Goal: Book appointment/travel/reservation

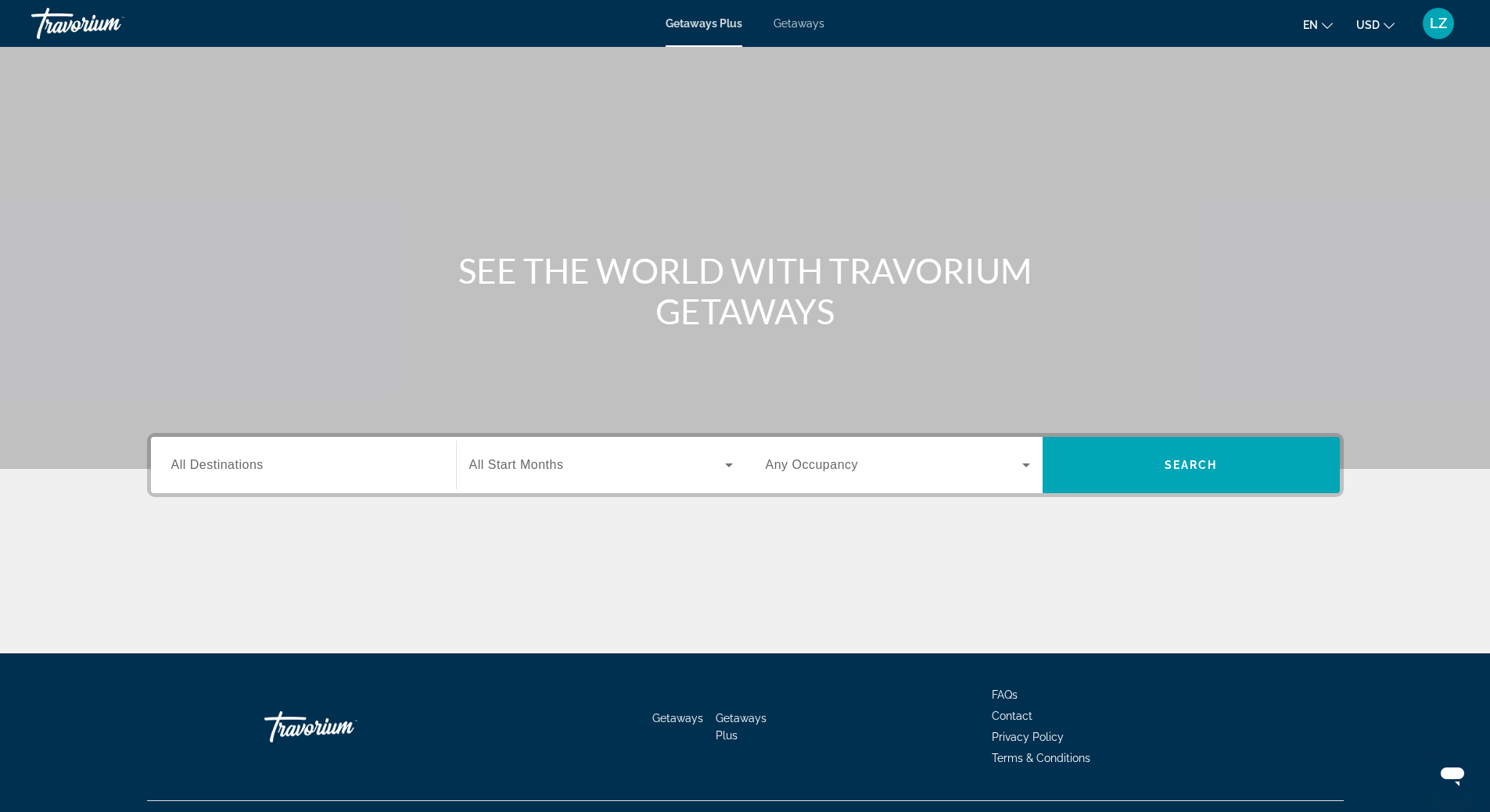
click at [243, 471] on label "Destination All Destinations" at bounding box center [217, 465] width 92 height 14
click at [243, 471] on input "Destination All Destinations" at bounding box center [304, 466] width 265 height 19
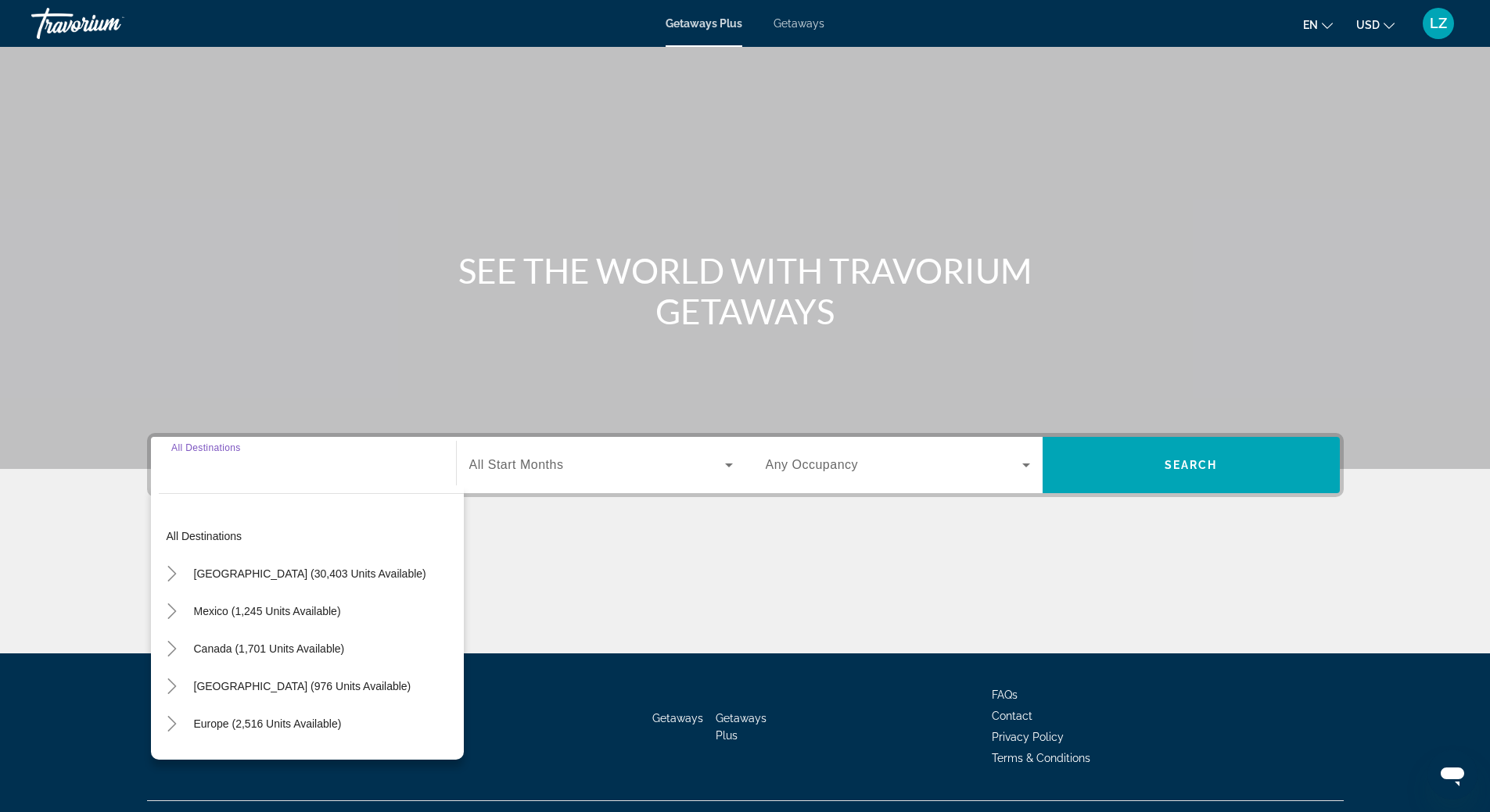
scroll to position [32, 0]
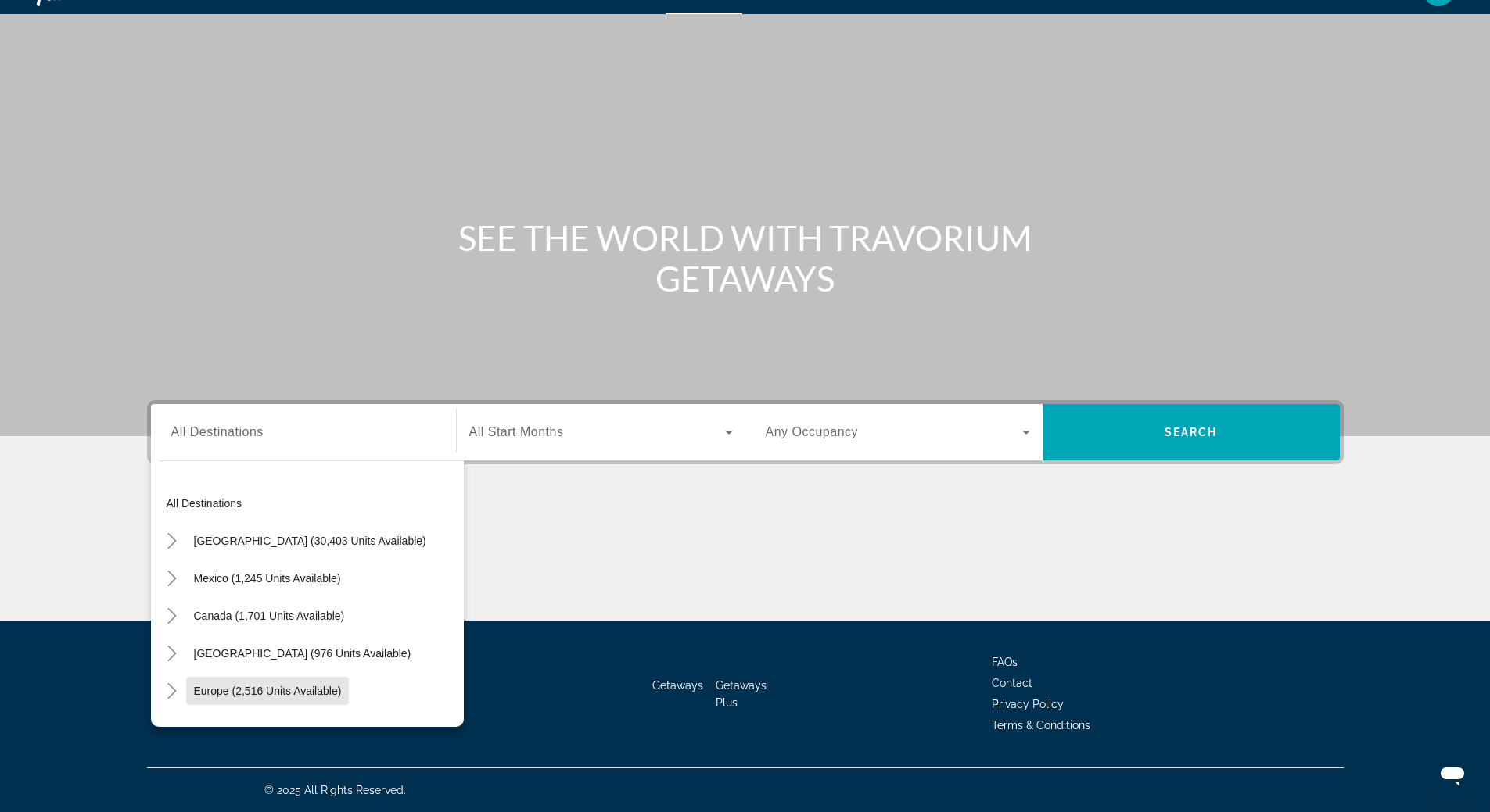
click at [248, 683] on span "Search widget" at bounding box center [268, 690] width 164 height 37
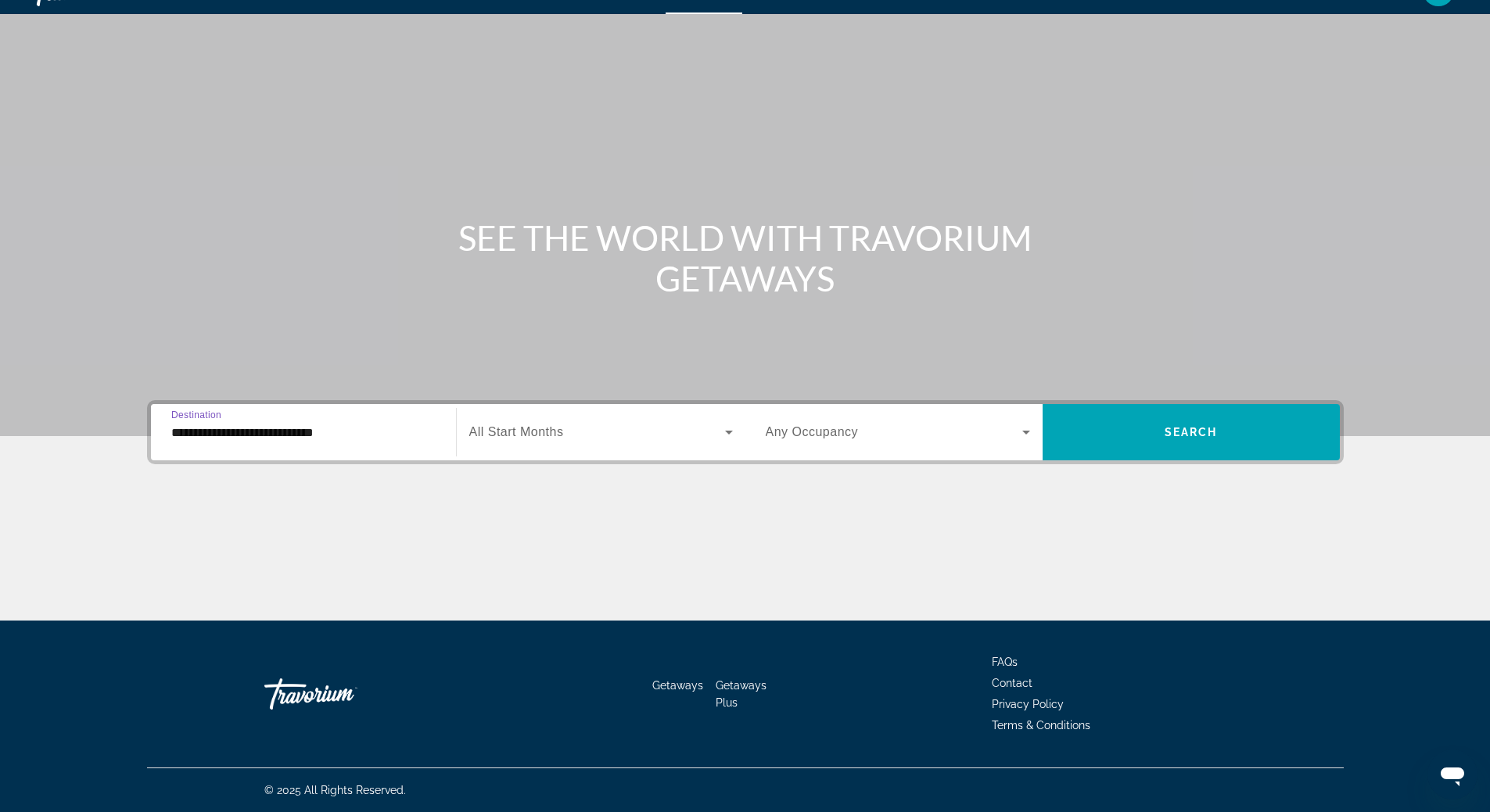
click at [292, 431] on input "**********" at bounding box center [304, 433] width 265 height 19
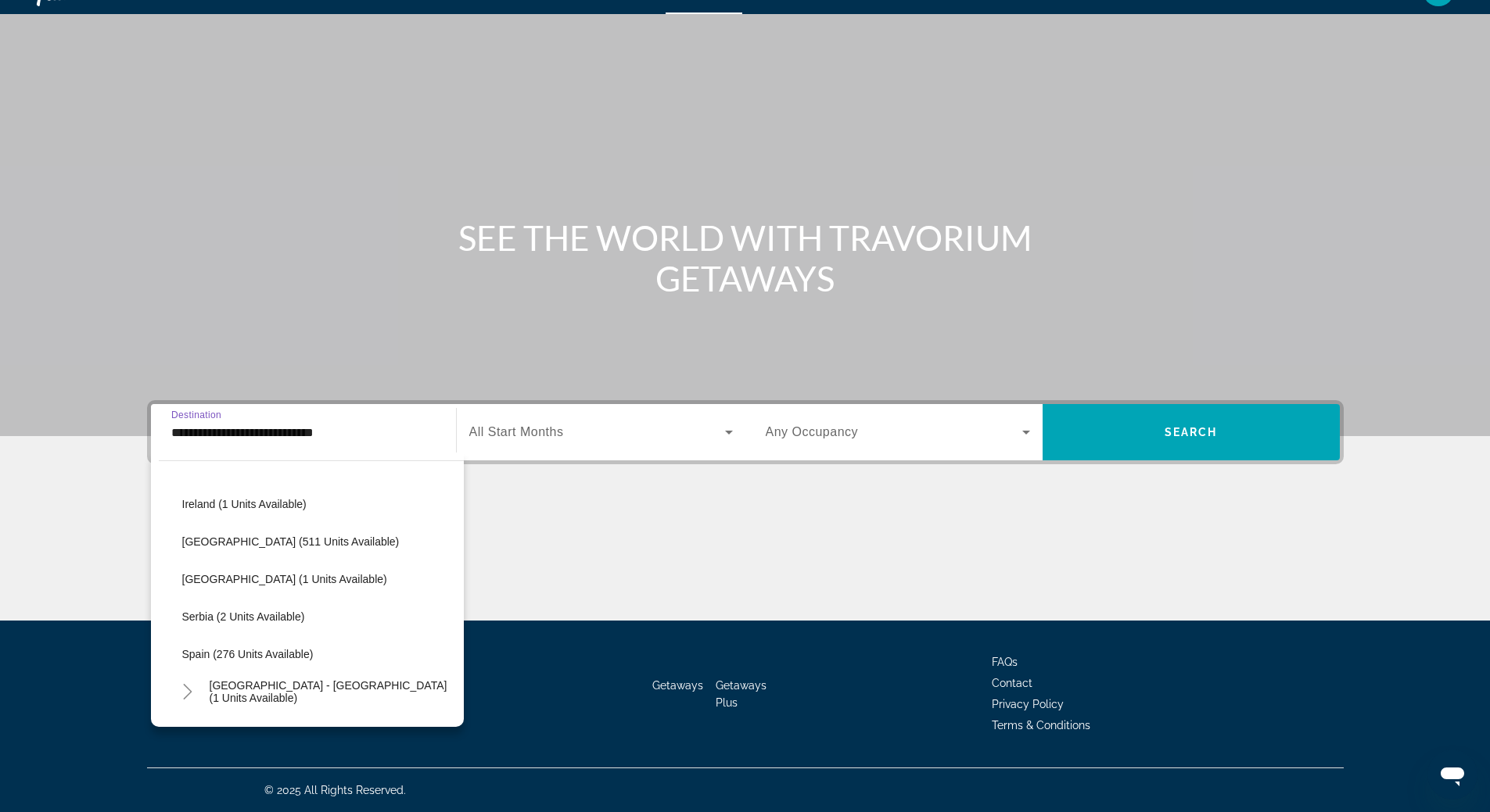
scroll to position [641, 0]
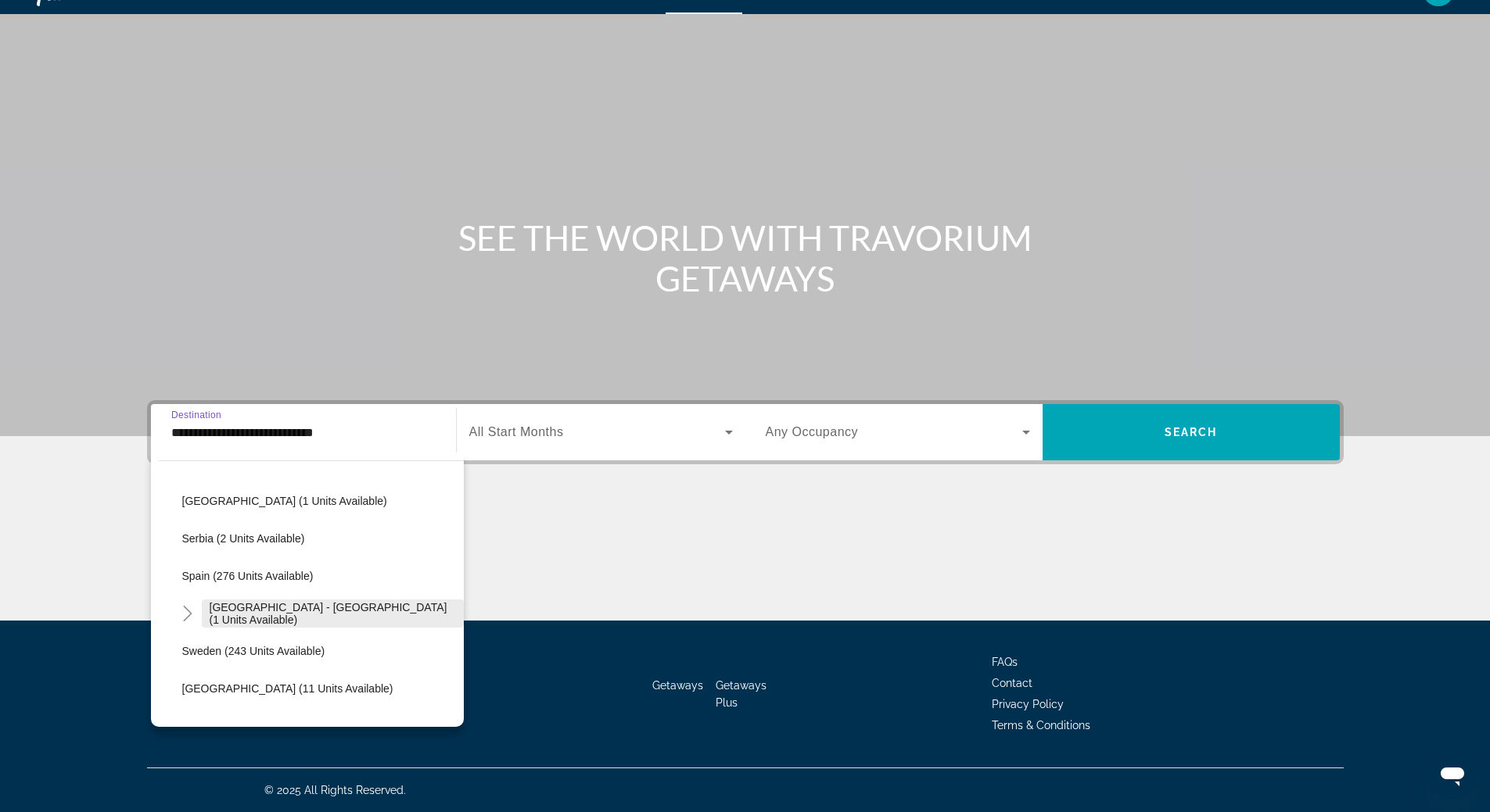
click at [303, 618] on span "[GEOGRAPHIC_DATA] - [GEOGRAPHIC_DATA] (1 units available)" at bounding box center [332, 614] width 247 height 25
type input "**********"
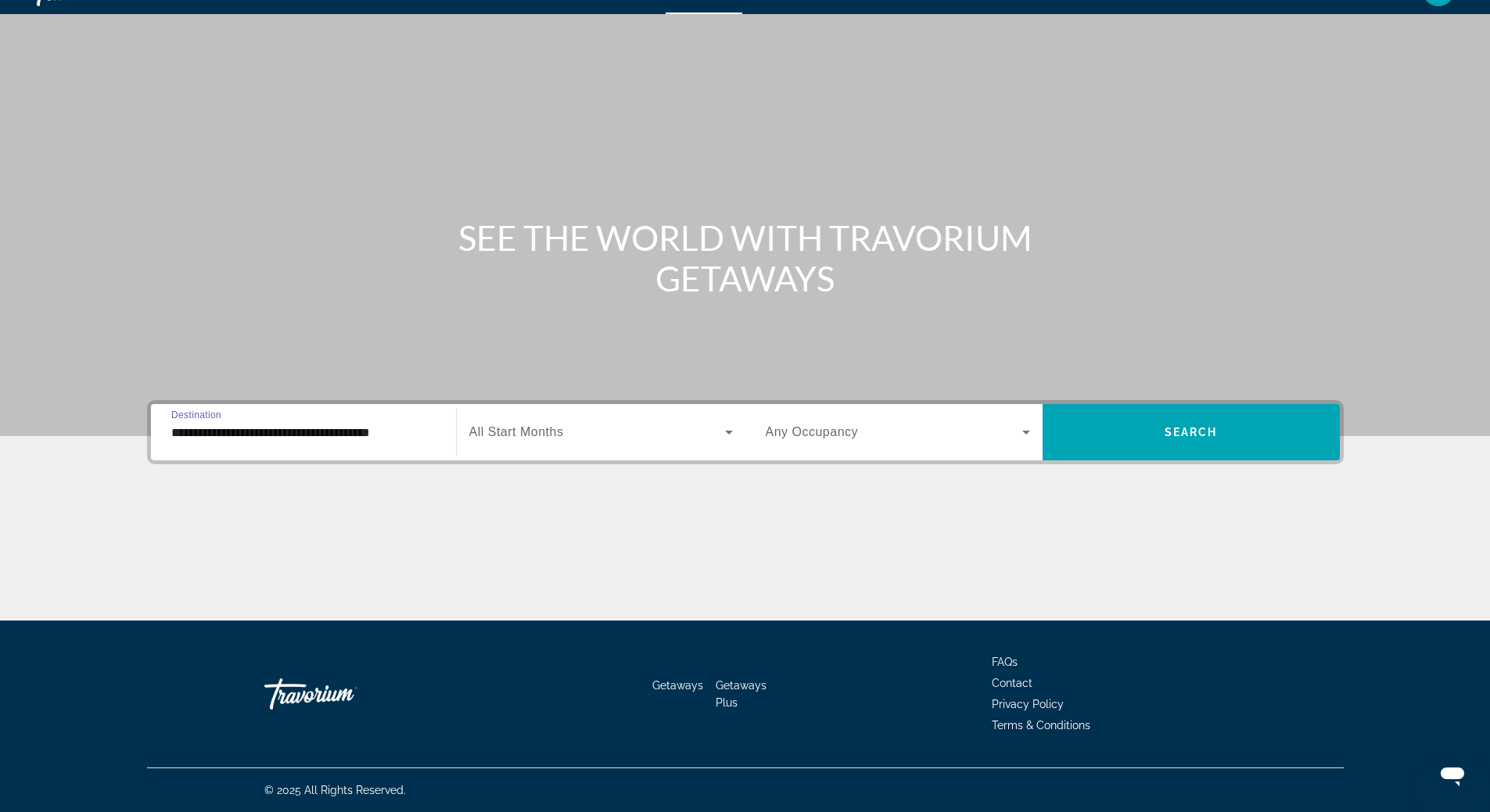
click at [729, 437] on icon "Search widget" at bounding box center [729, 432] width 19 height 19
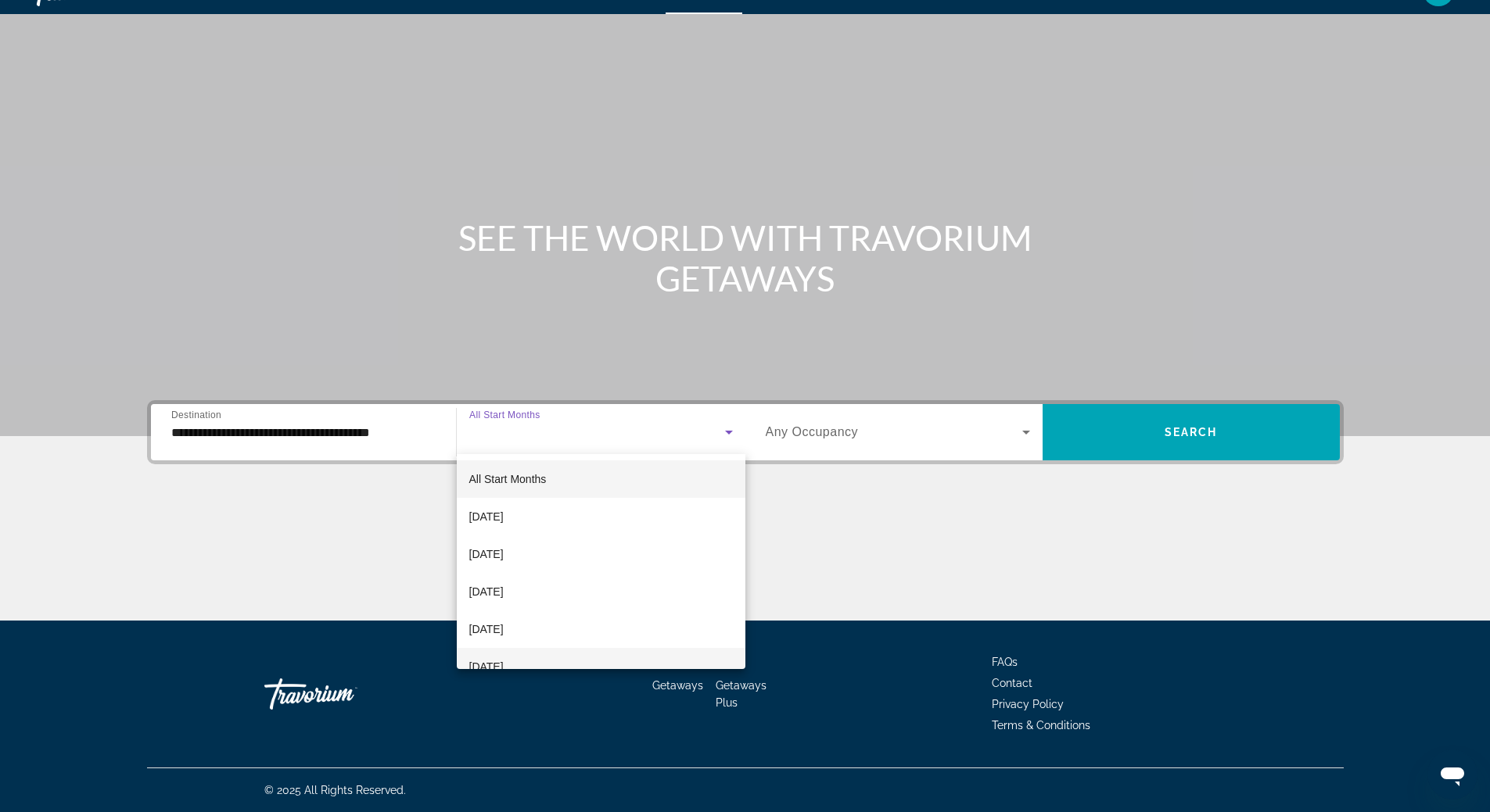
click at [610, 653] on mat-option "[DATE]" at bounding box center [601, 666] width 288 height 37
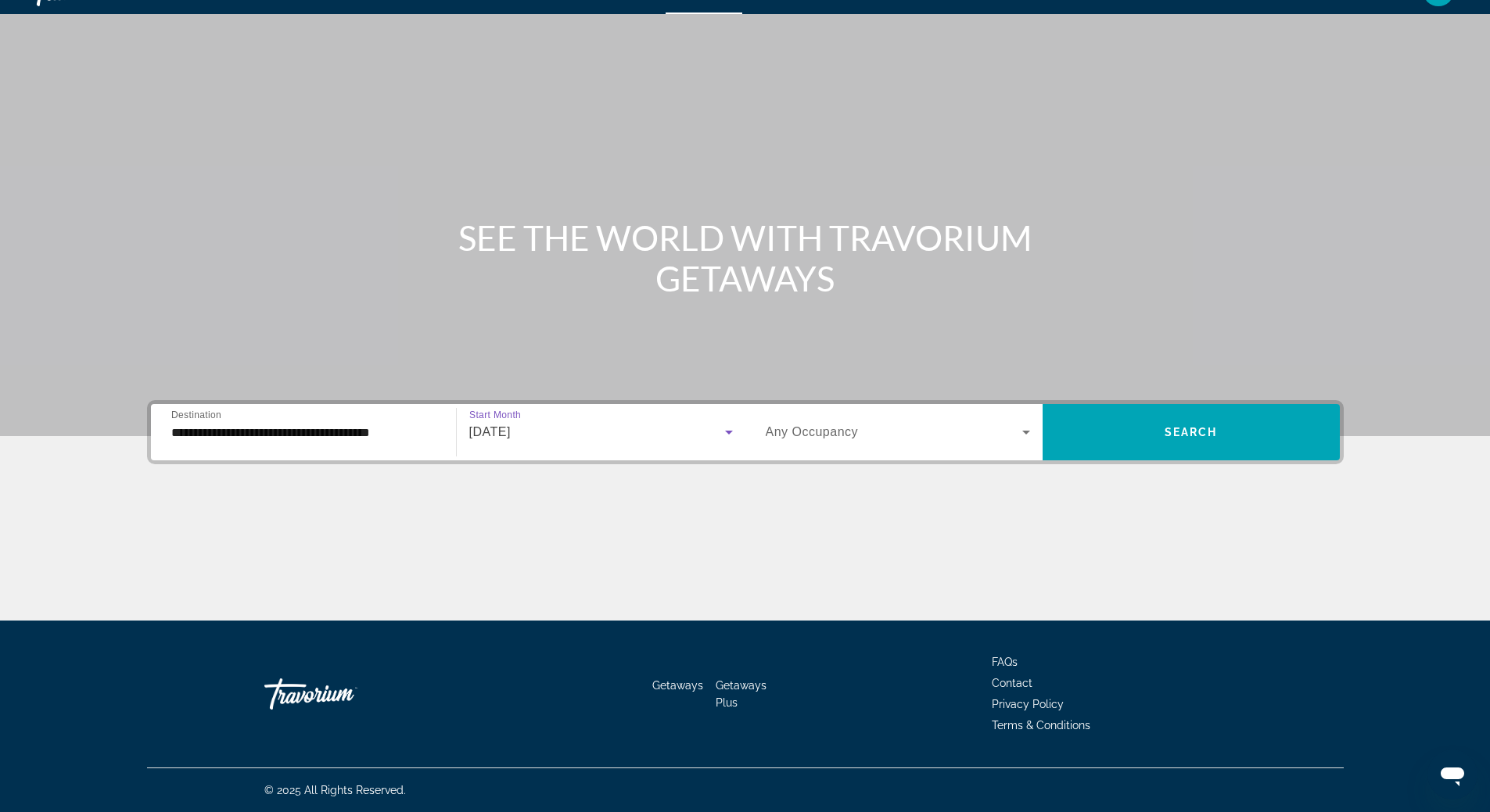
click at [1025, 431] on icon "Search widget" at bounding box center [1025, 433] width 8 height 4
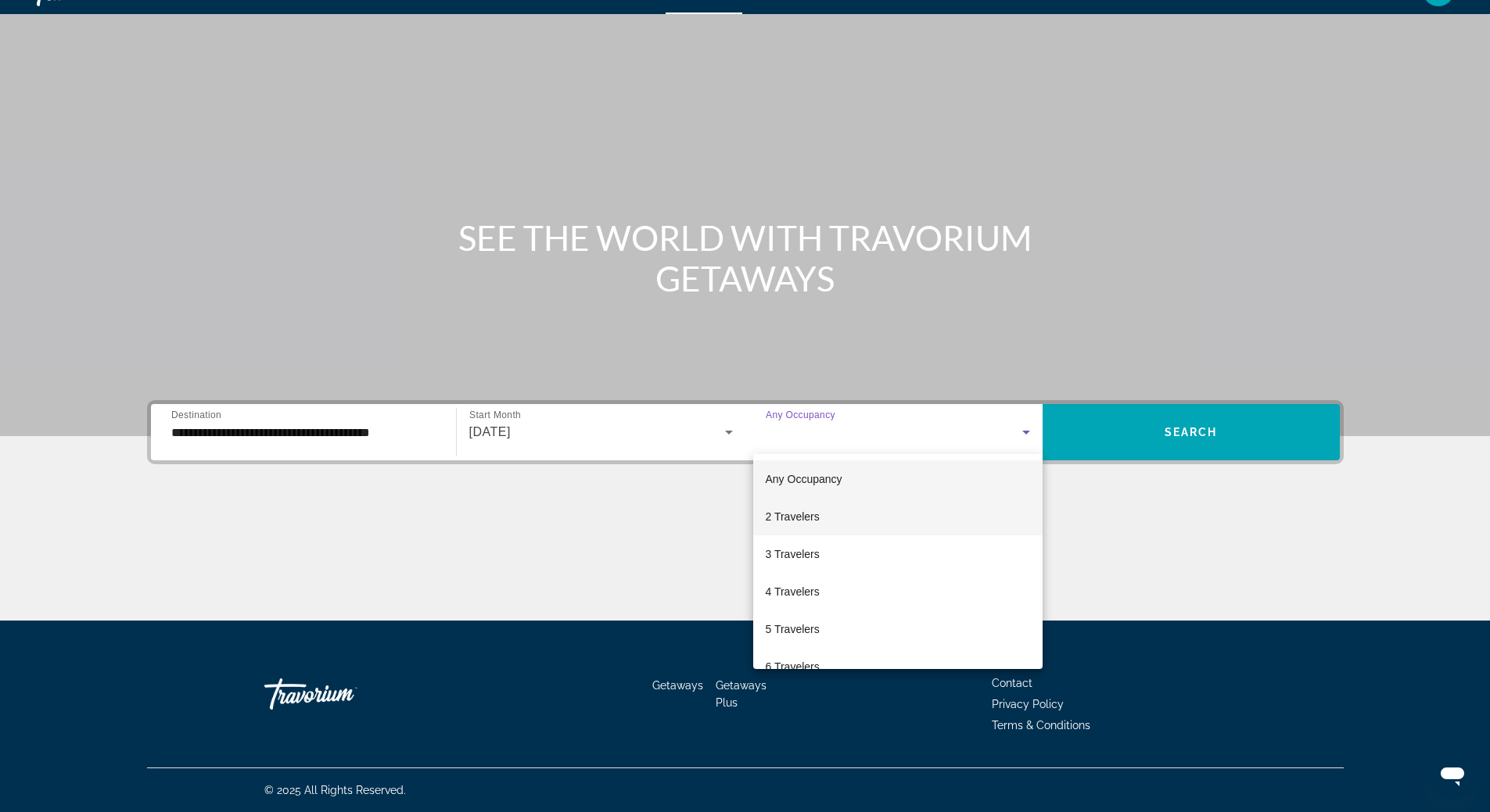
click at [941, 505] on mat-option "2 Travelers" at bounding box center [898, 516] width 289 height 37
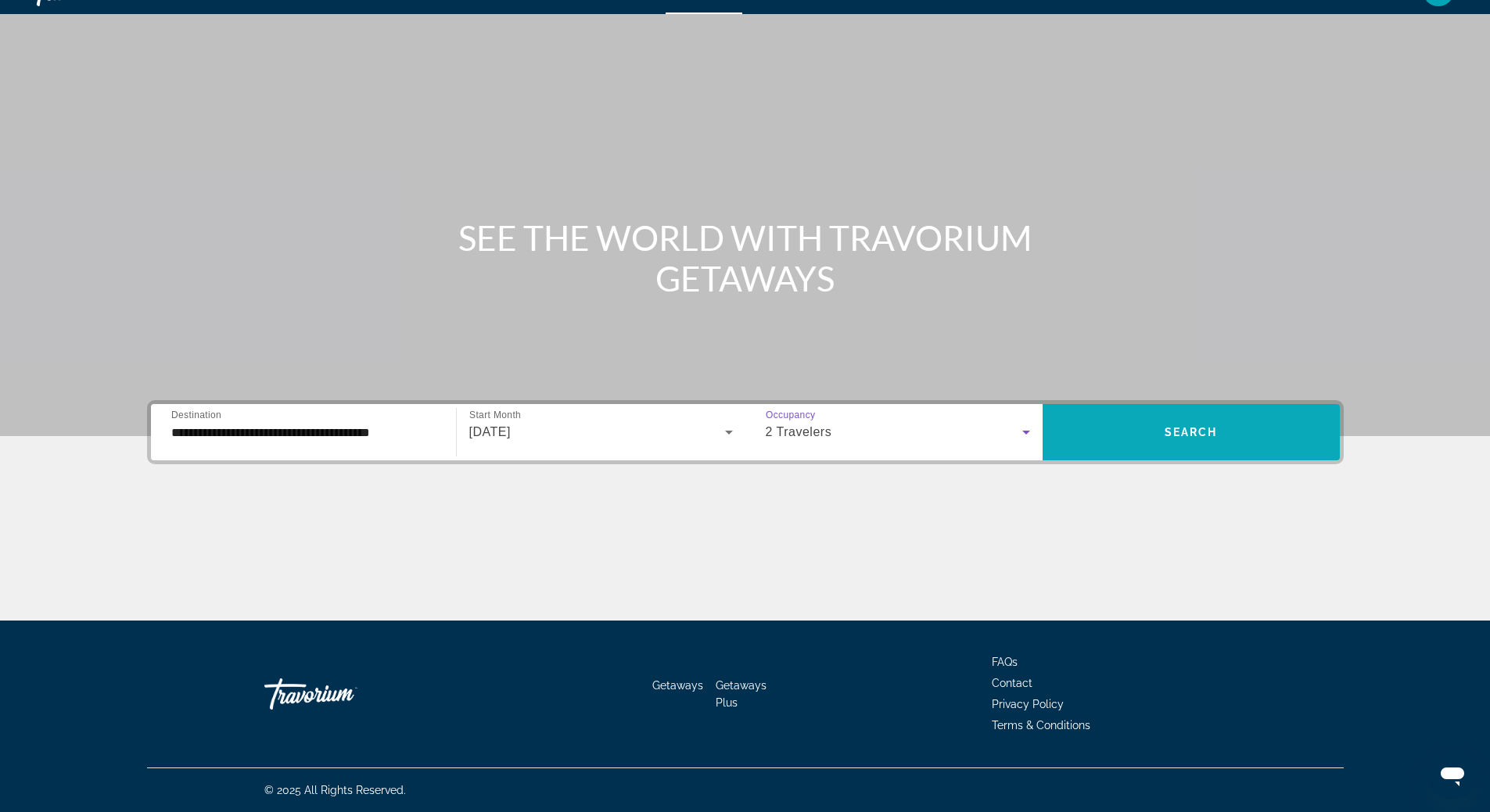
click at [1135, 448] on span "Search widget" at bounding box center [1191, 431] width 297 height 37
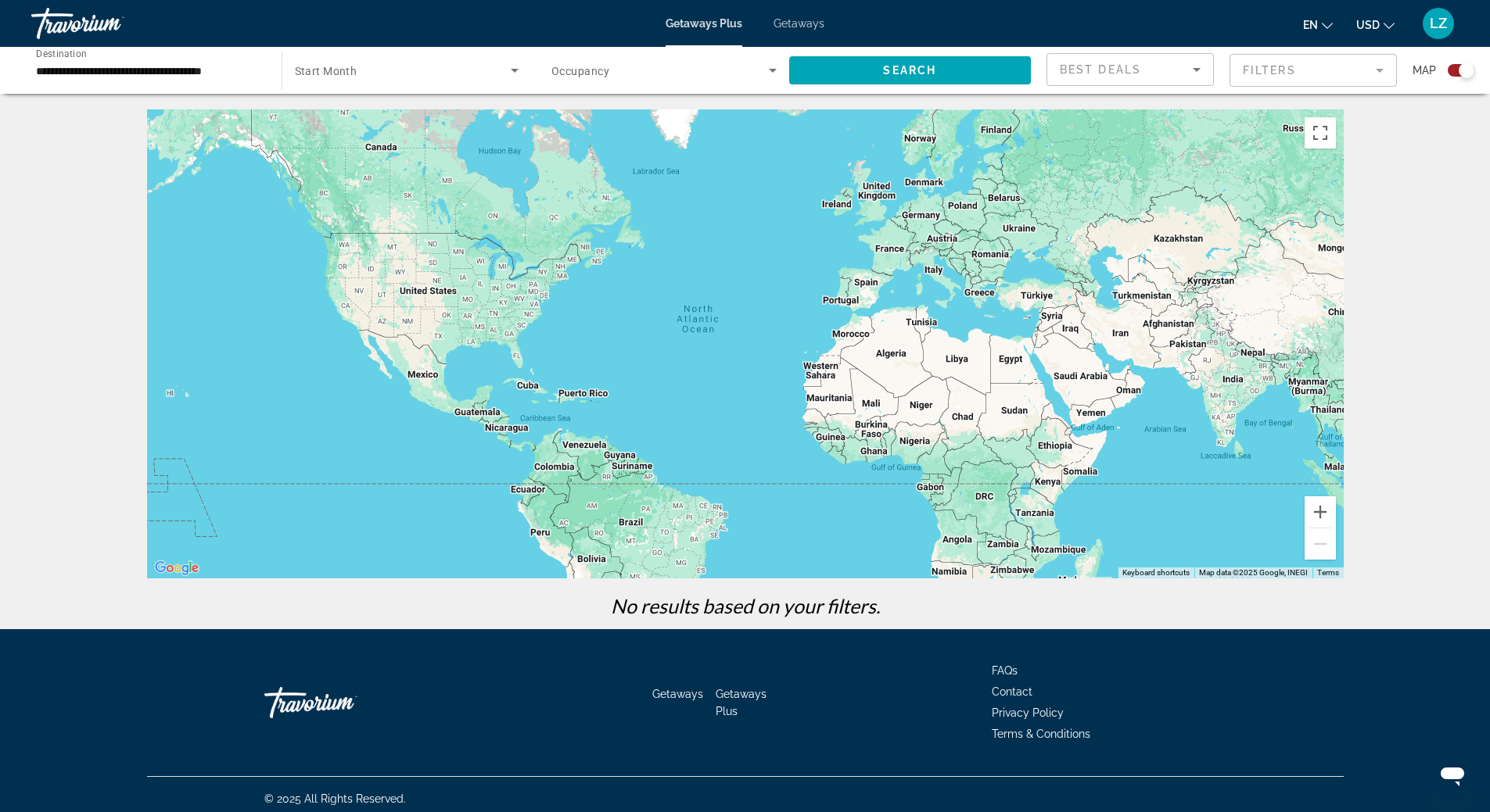
click at [805, 17] on span "Getaways" at bounding box center [798, 23] width 50 height 12
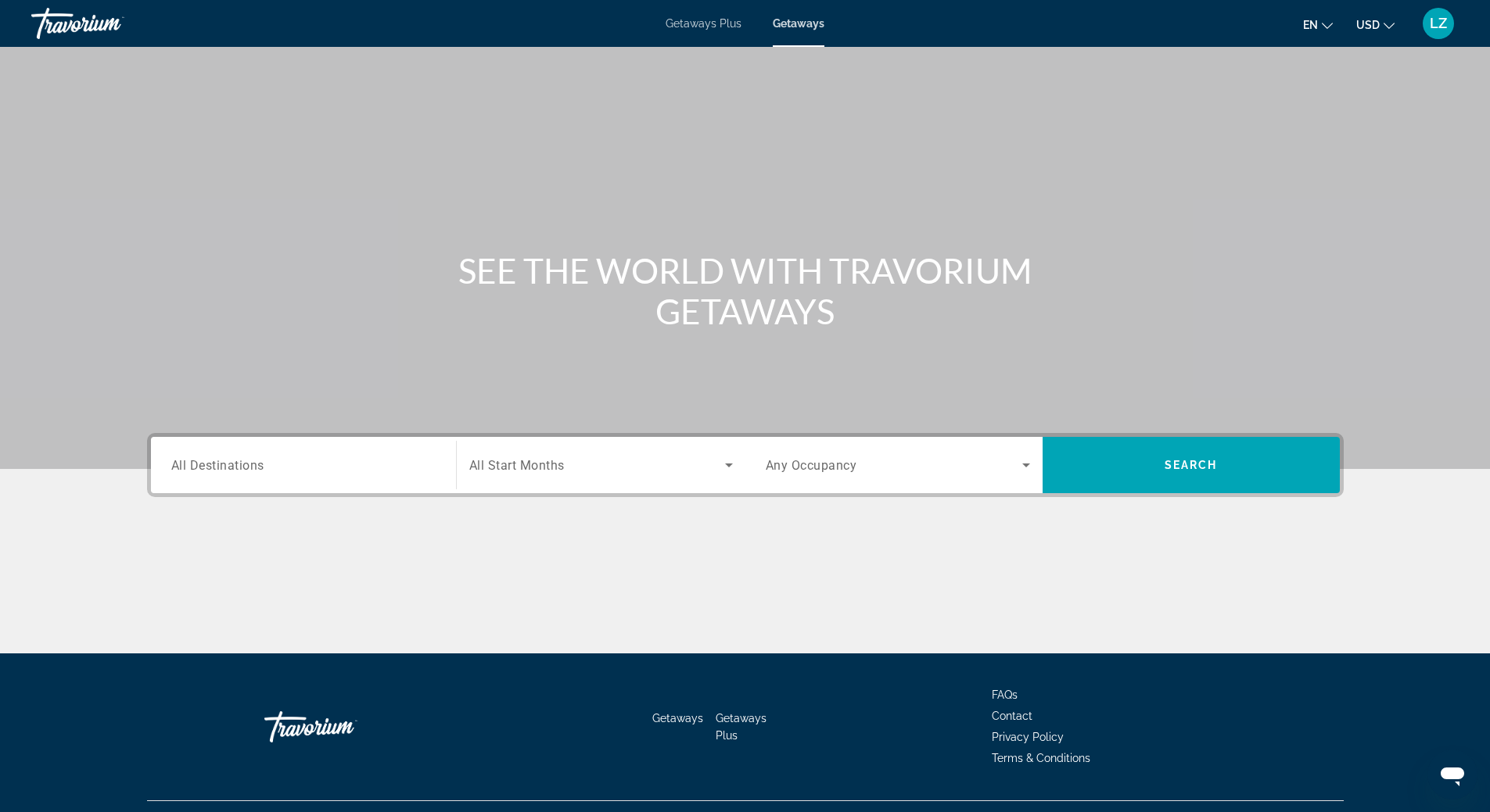
click at [251, 469] on span "All Destinations" at bounding box center [218, 465] width 93 height 15
click at [251, 469] on input "Destination All Destinations" at bounding box center [304, 466] width 265 height 19
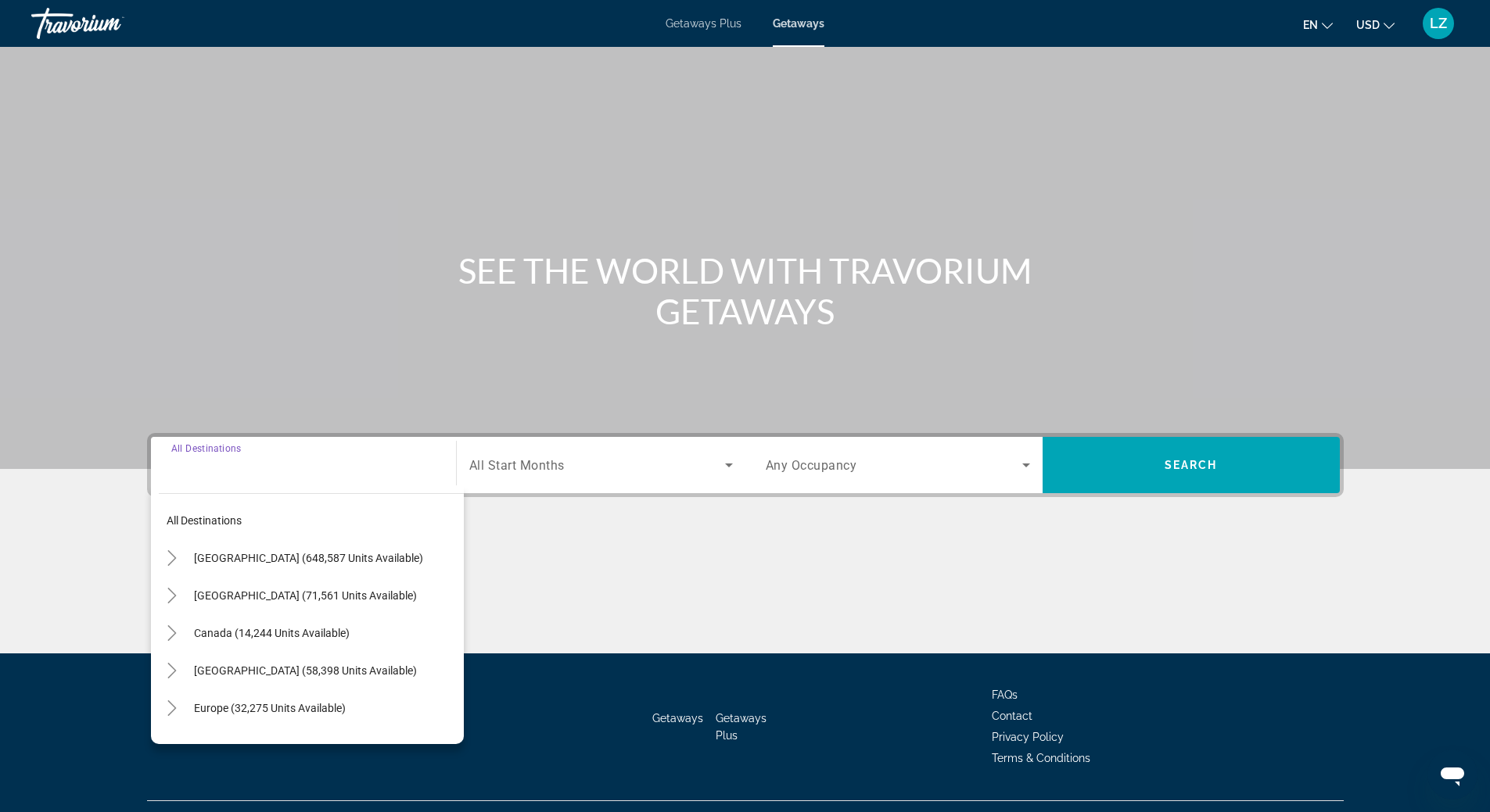
scroll to position [32, 0]
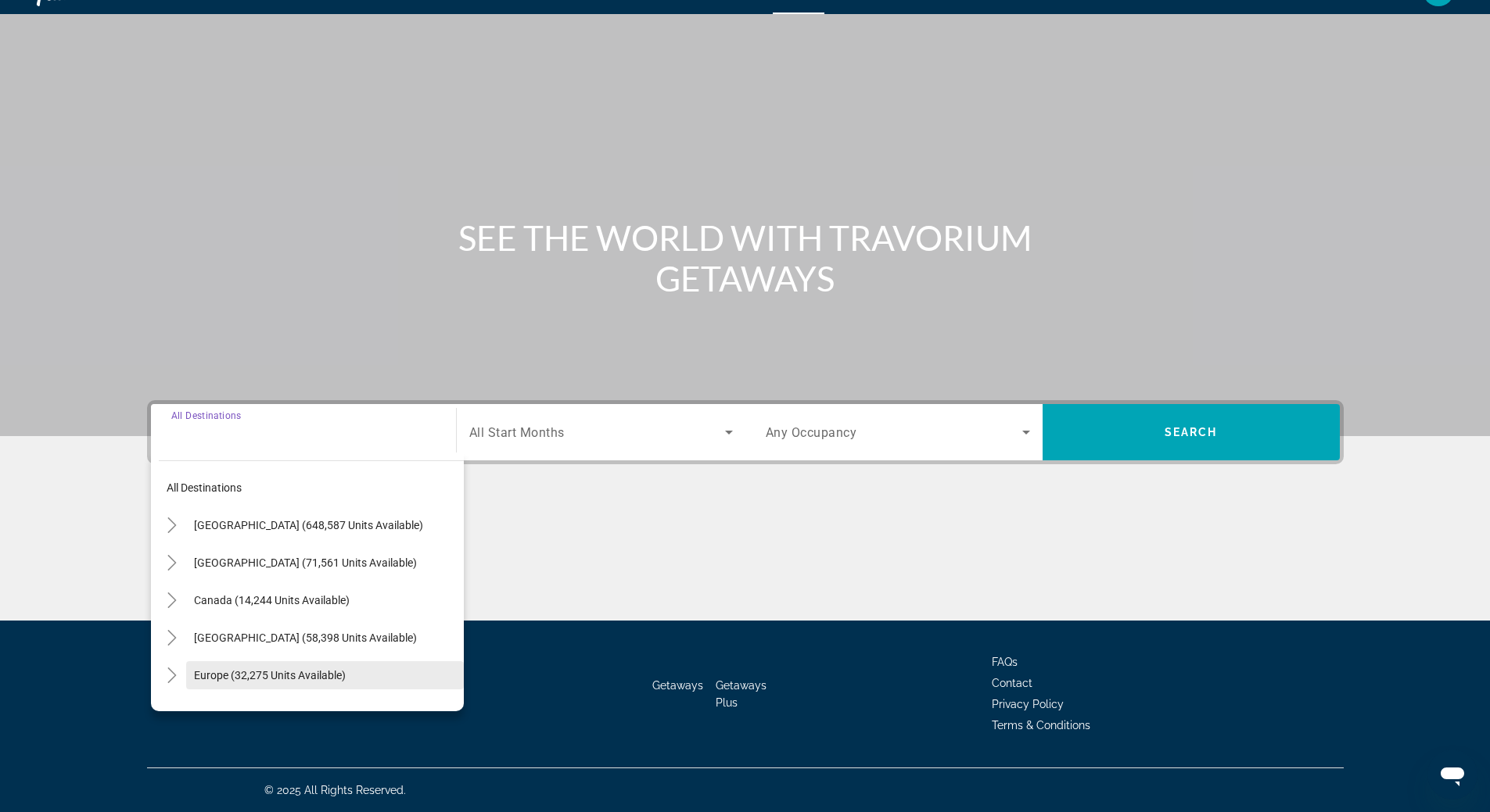
click at [241, 670] on span "Europe (32,275 units available)" at bounding box center [269, 675] width 151 height 12
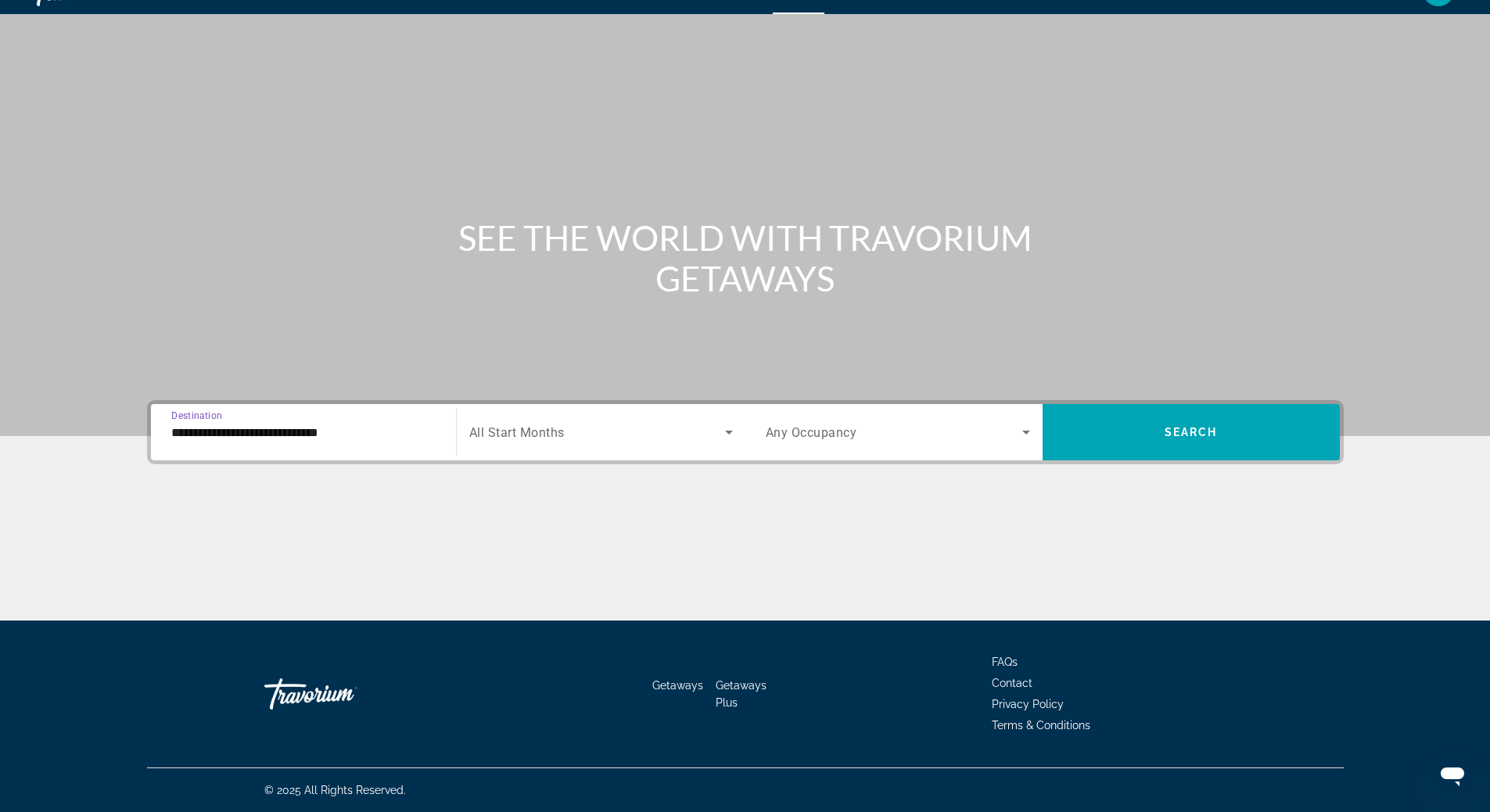
click at [278, 432] on input "**********" at bounding box center [304, 433] width 265 height 19
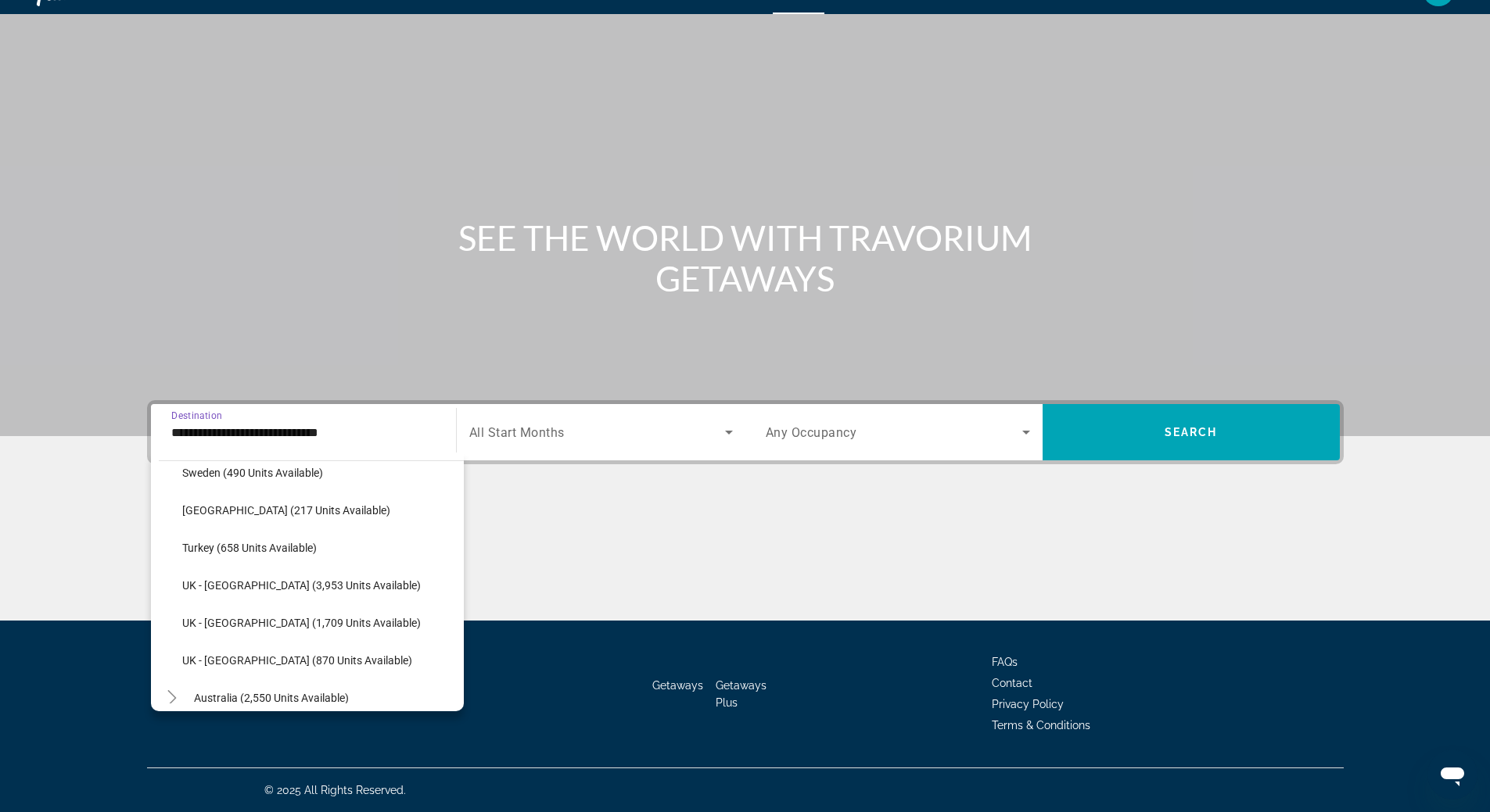
scroll to position [875, 0]
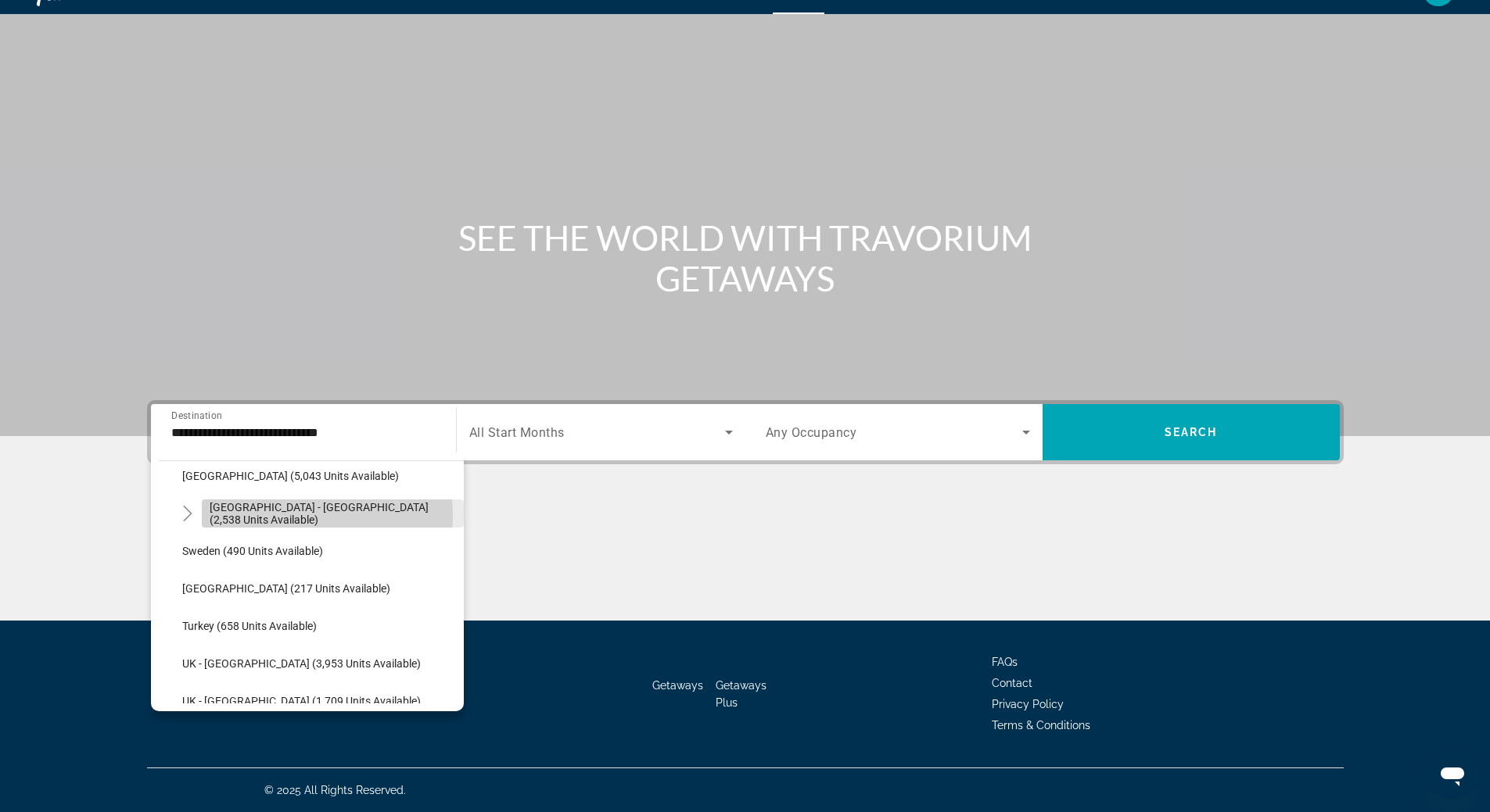
click at [304, 516] on span "[GEOGRAPHIC_DATA] - [GEOGRAPHIC_DATA] (2,538 units available)" at bounding box center [332, 513] width 247 height 25
type input "**********"
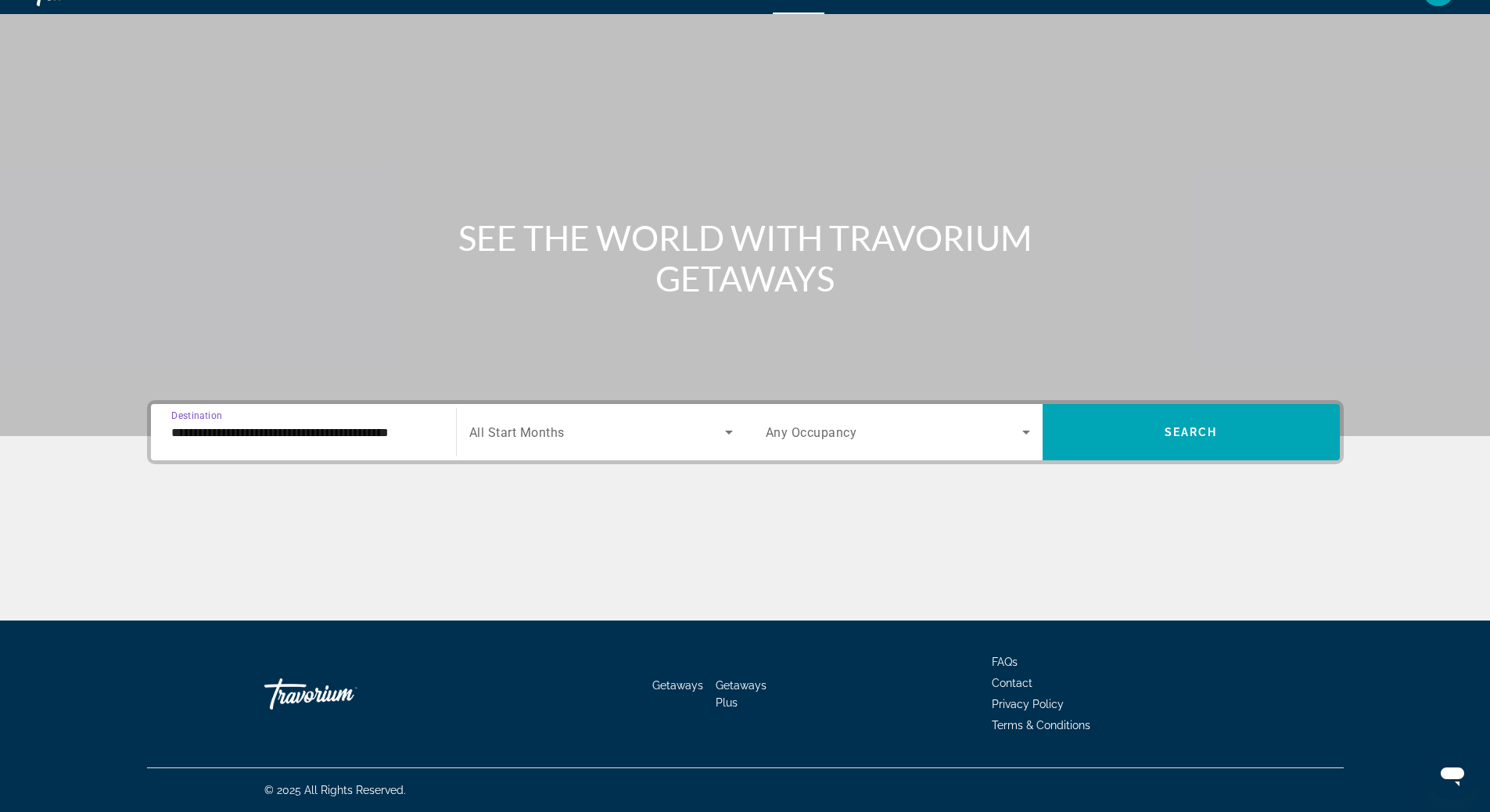
click at [728, 435] on icon "Search widget" at bounding box center [729, 432] width 19 height 19
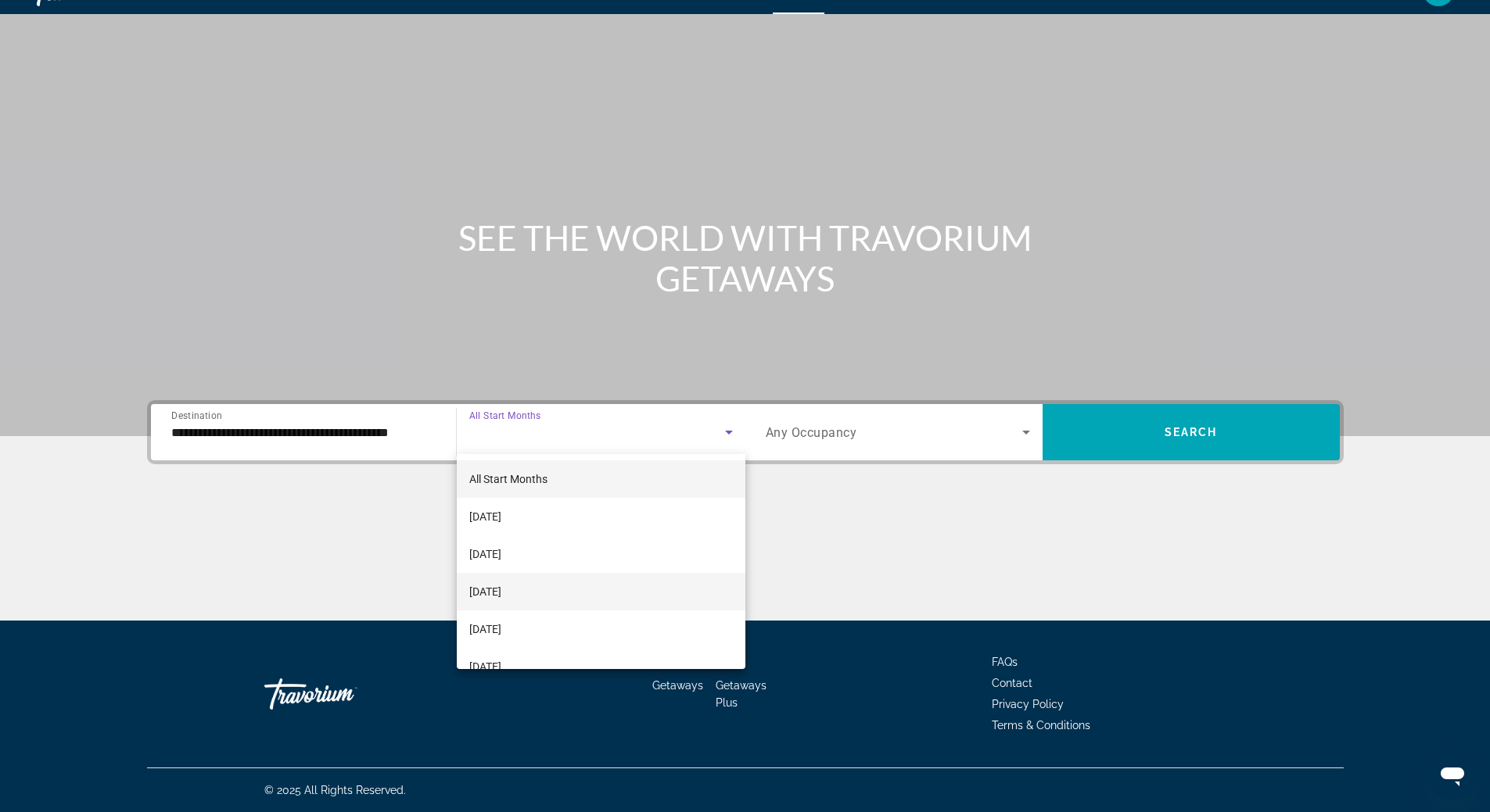
scroll to position [78, 0]
click at [587, 585] on mat-option "[DATE]" at bounding box center [601, 588] width 288 height 37
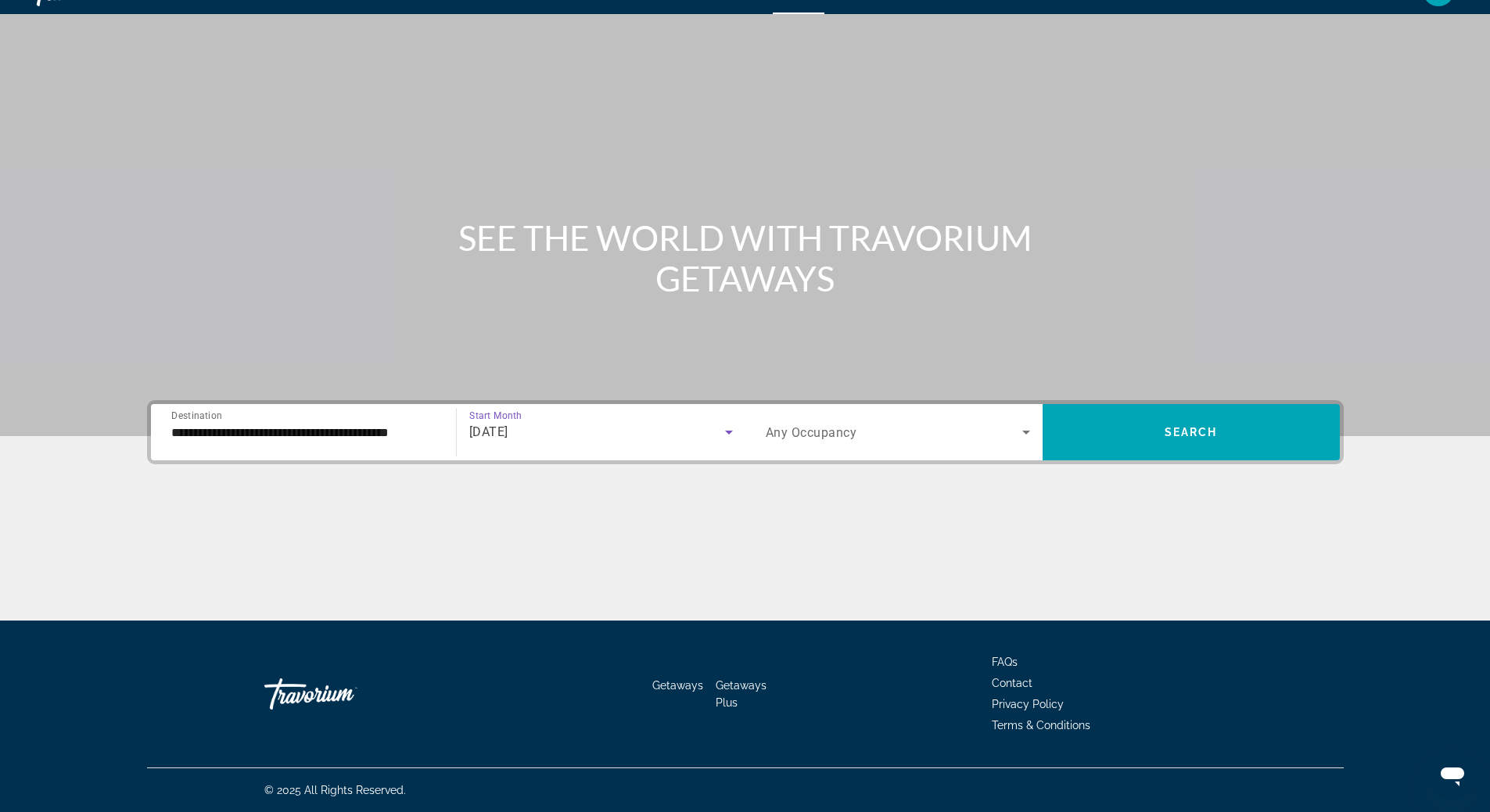
click at [1024, 430] on icon "Search widget" at bounding box center [1026, 432] width 19 height 19
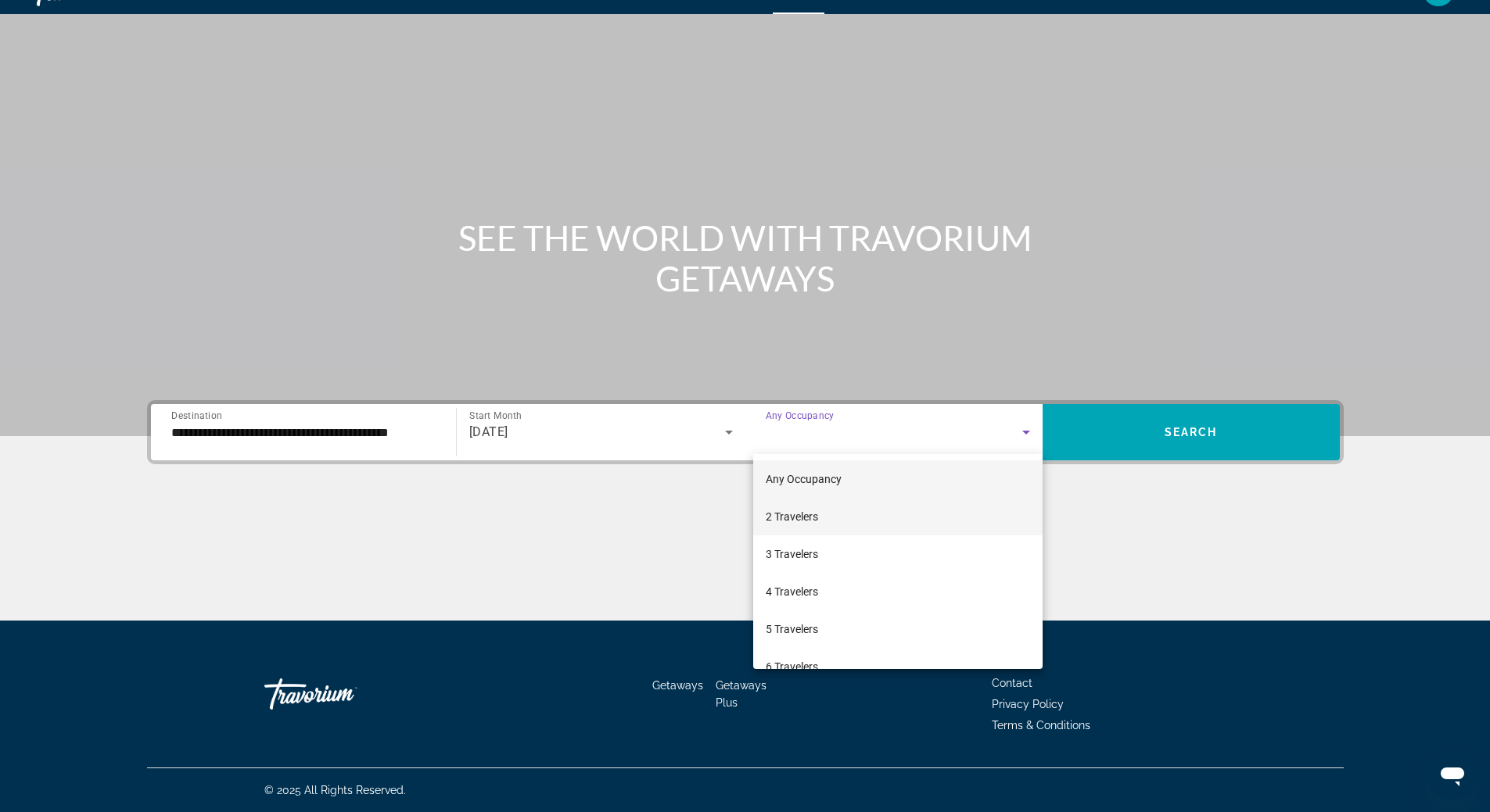
click at [934, 509] on mat-option "2 Travelers" at bounding box center [898, 516] width 289 height 37
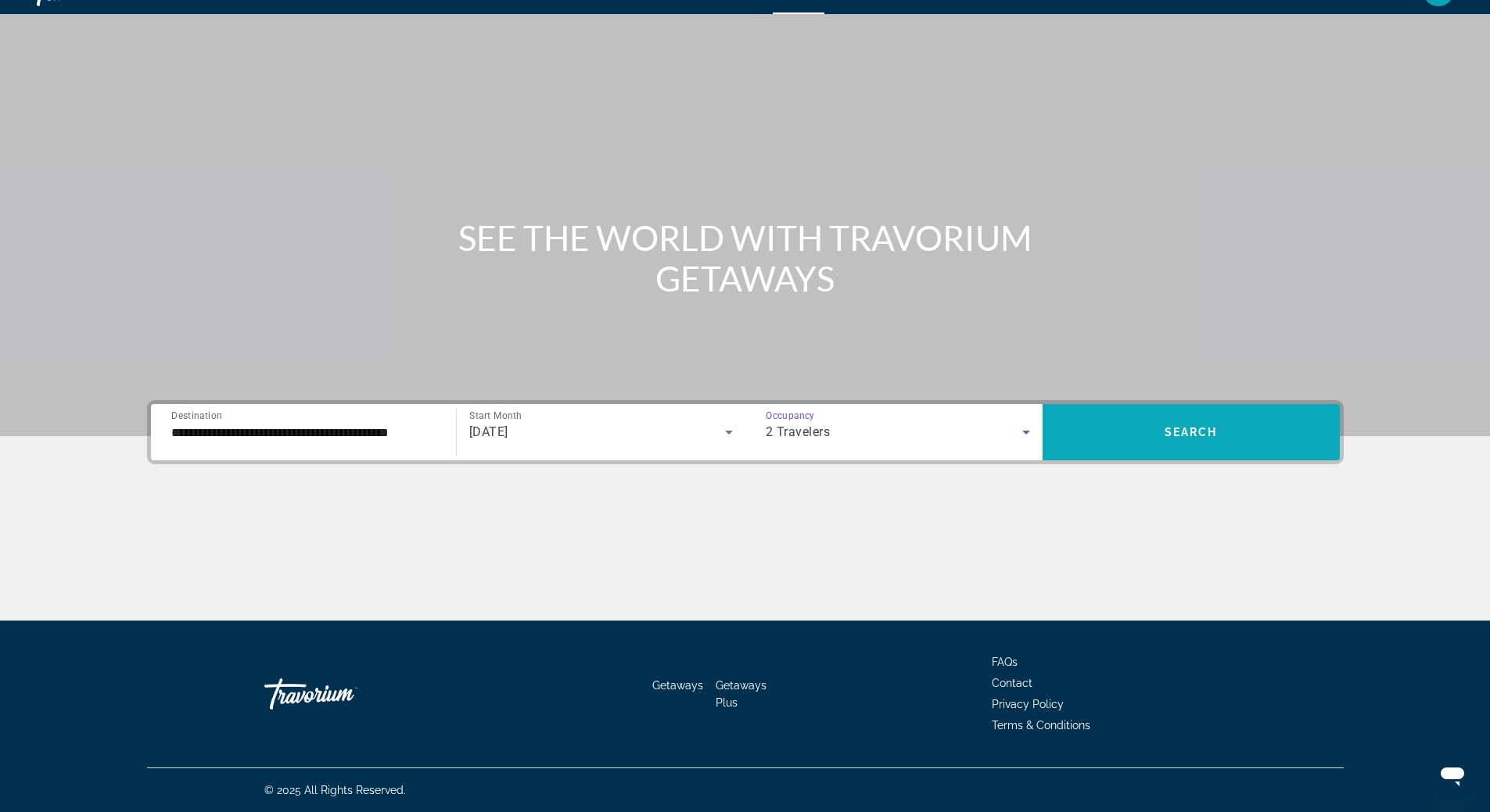
click at [1198, 422] on span "Search widget" at bounding box center [1191, 431] width 297 height 37
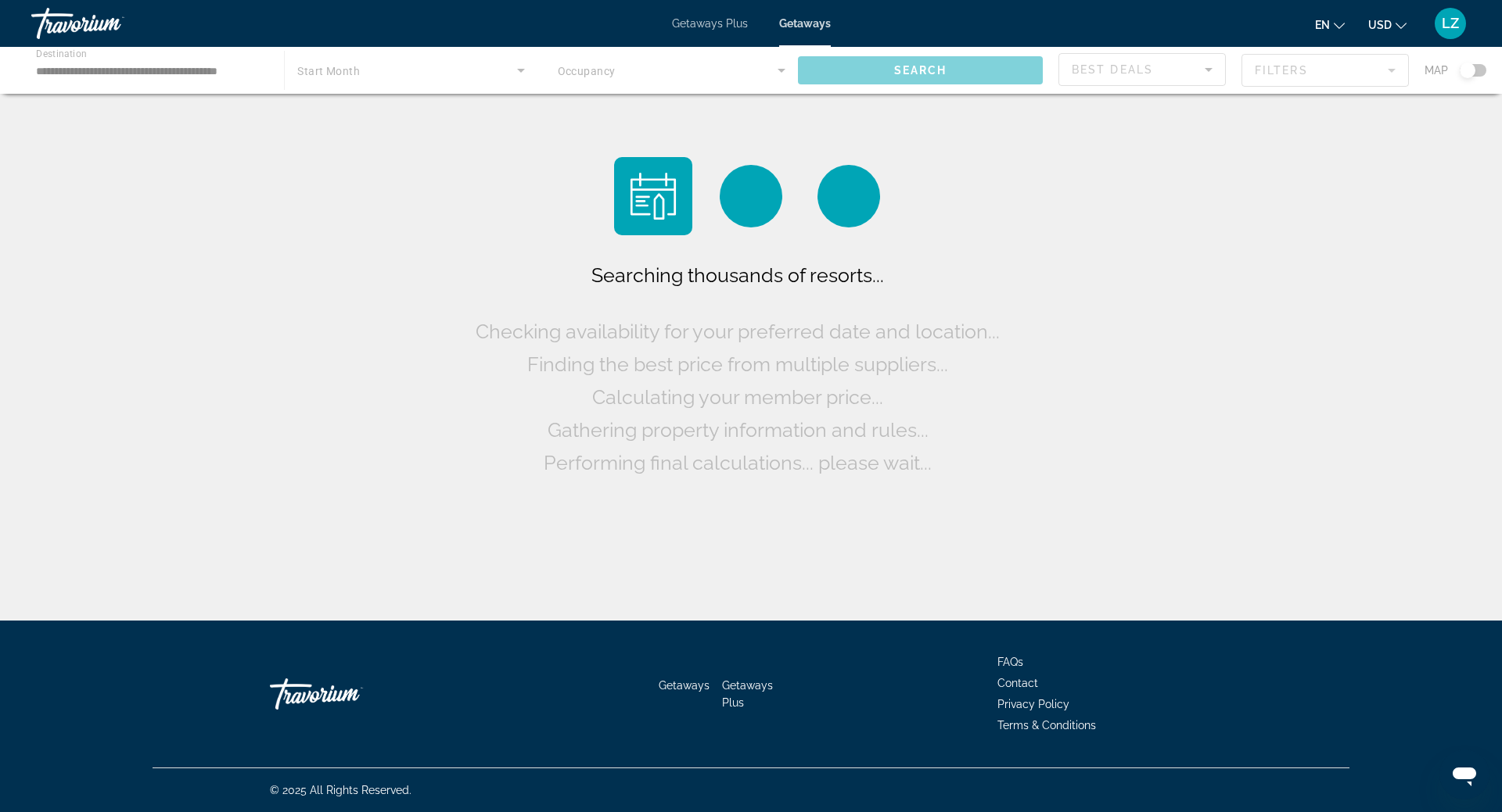
click at [1198, 422] on div "Searching thousands of resorts... Checking availability for your preferred date…" at bounding box center [751, 314] width 1502 height 628
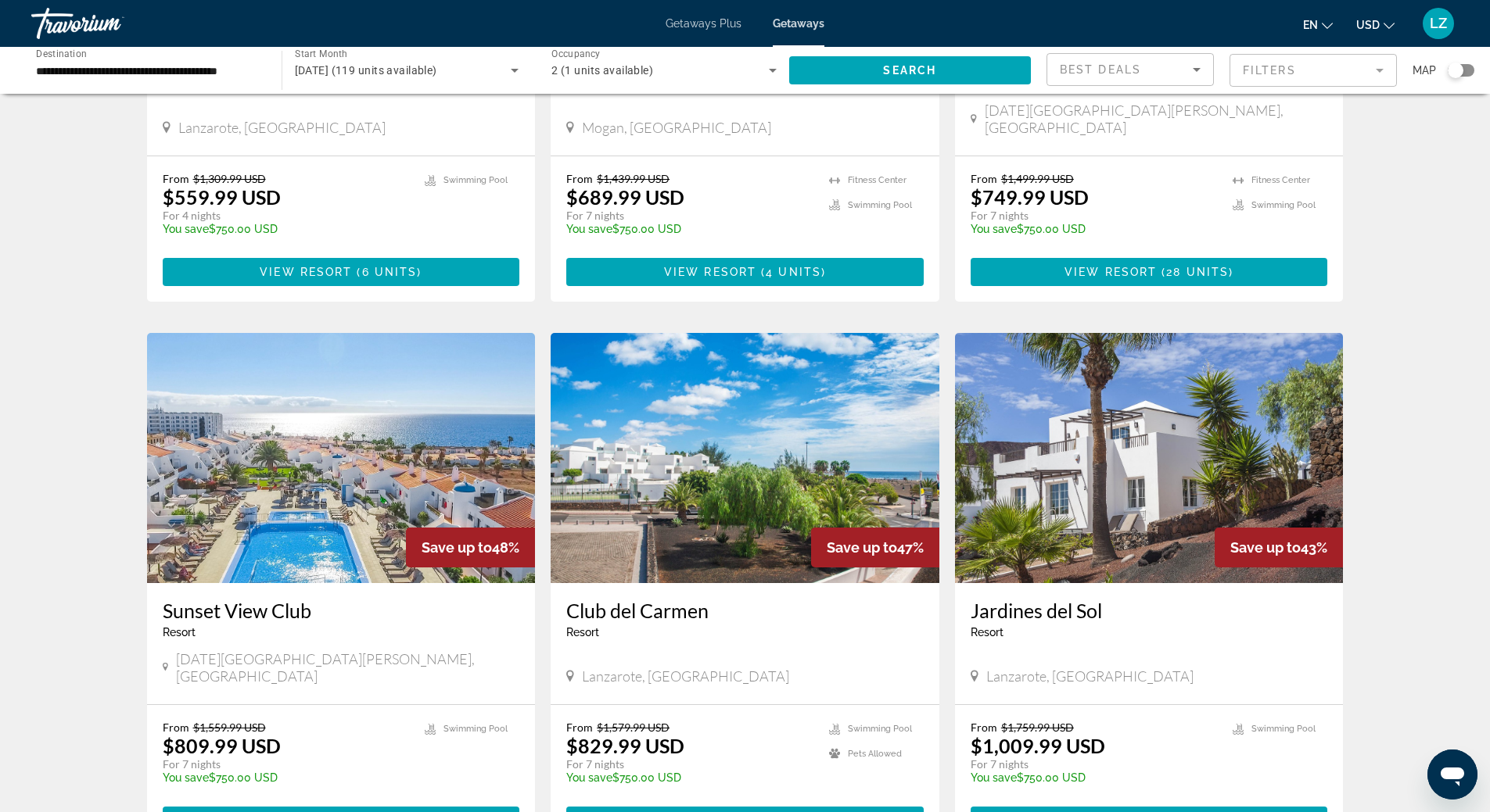
scroll to position [1564, 0]
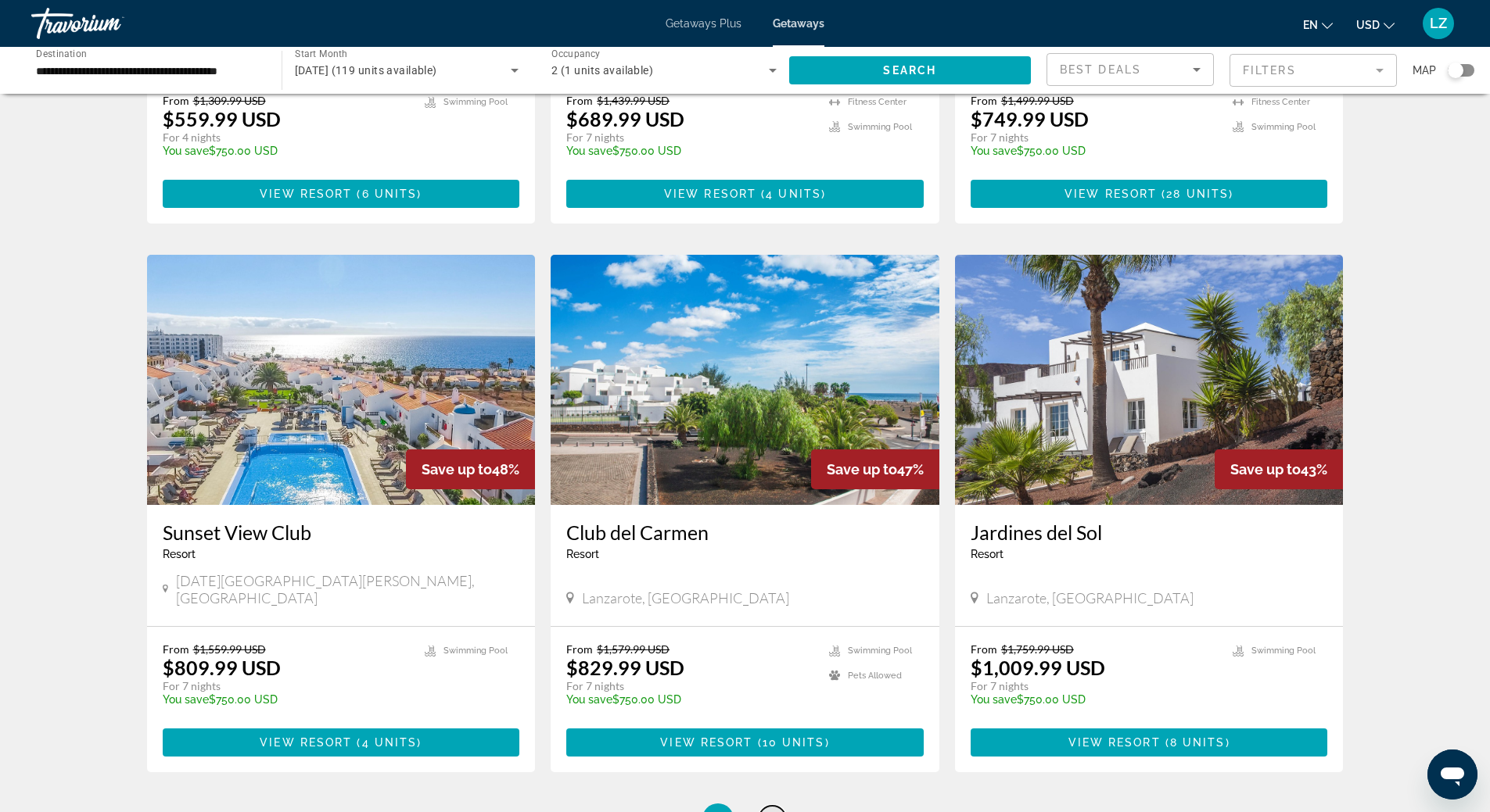
click at [768, 806] on link "page 2" at bounding box center [772, 820] width 28 height 28
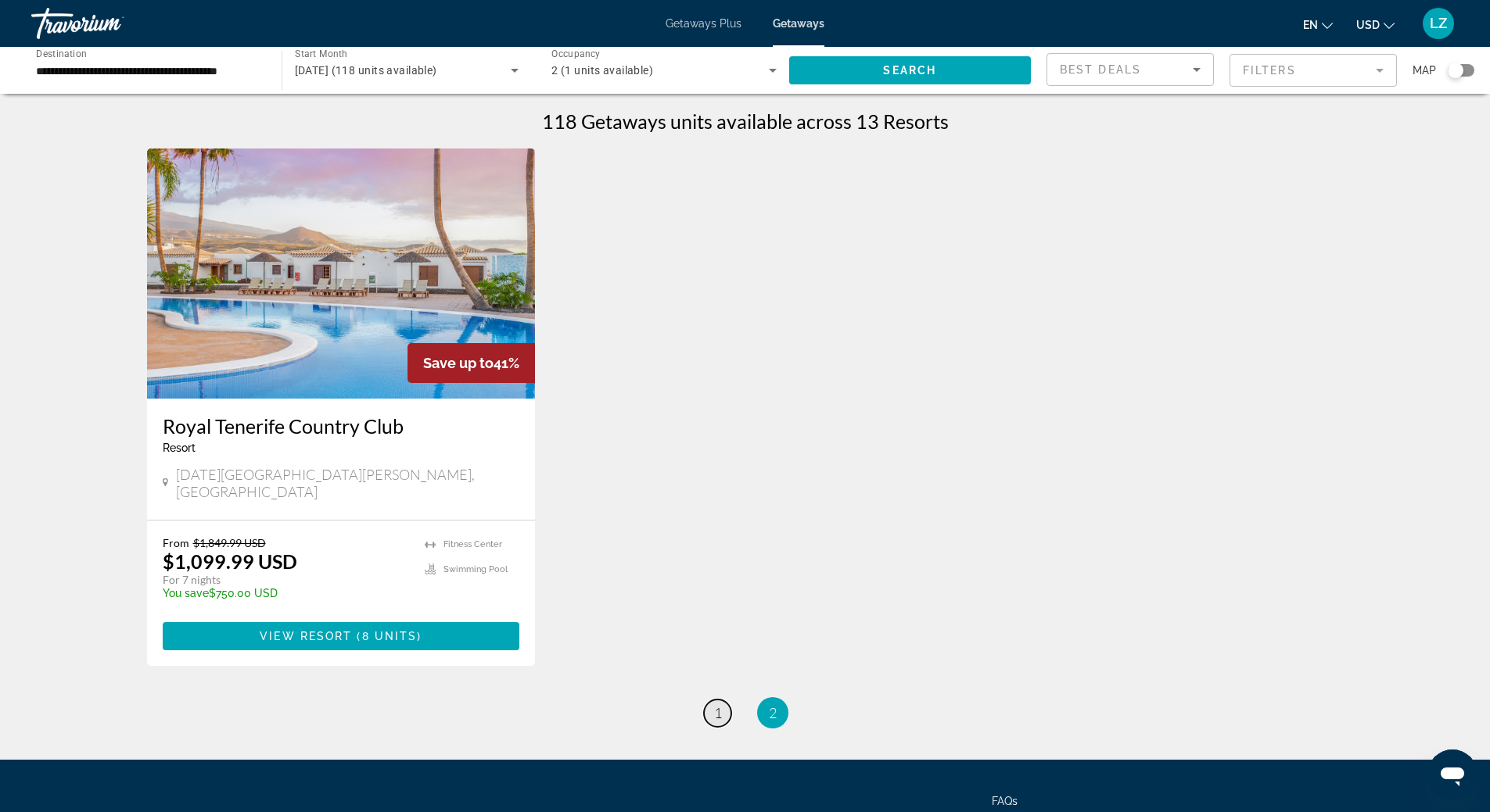
click at [715, 704] on span "1" at bounding box center [718, 713] width 8 height 17
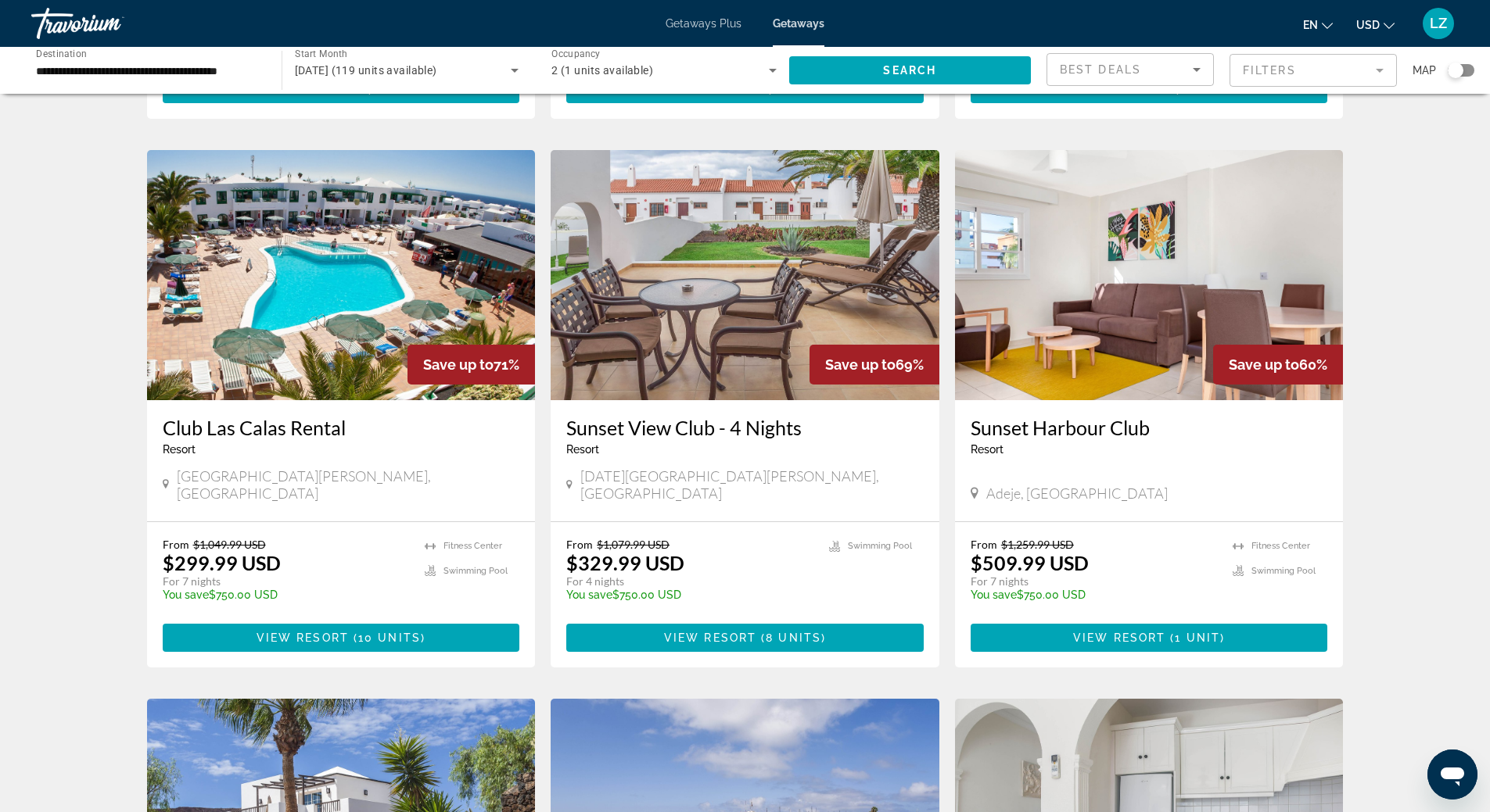
scroll to position [625, 0]
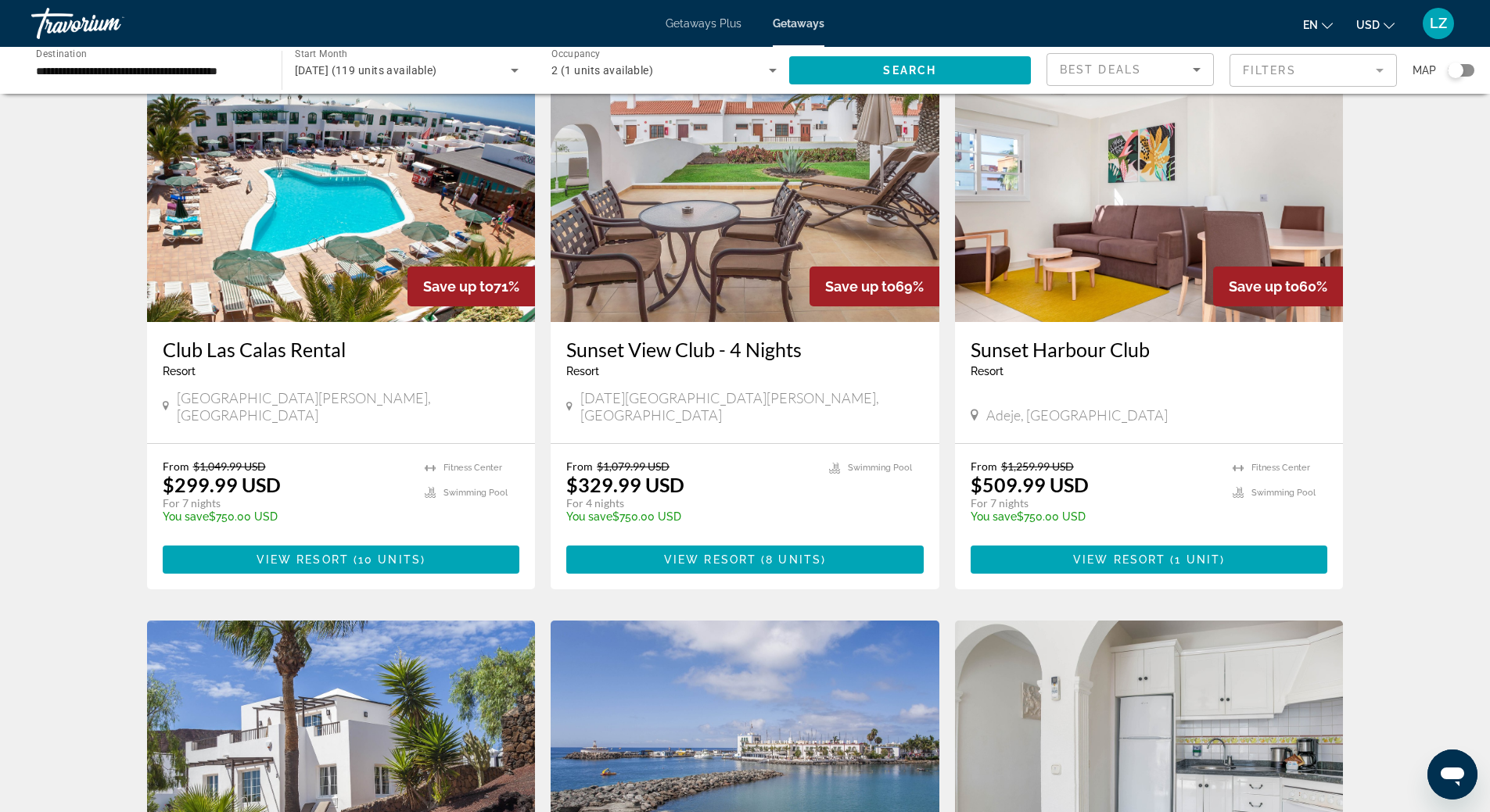
click at [1097, 238] on img "Main content" at bounding box center [1149, 197] width 388 height 250
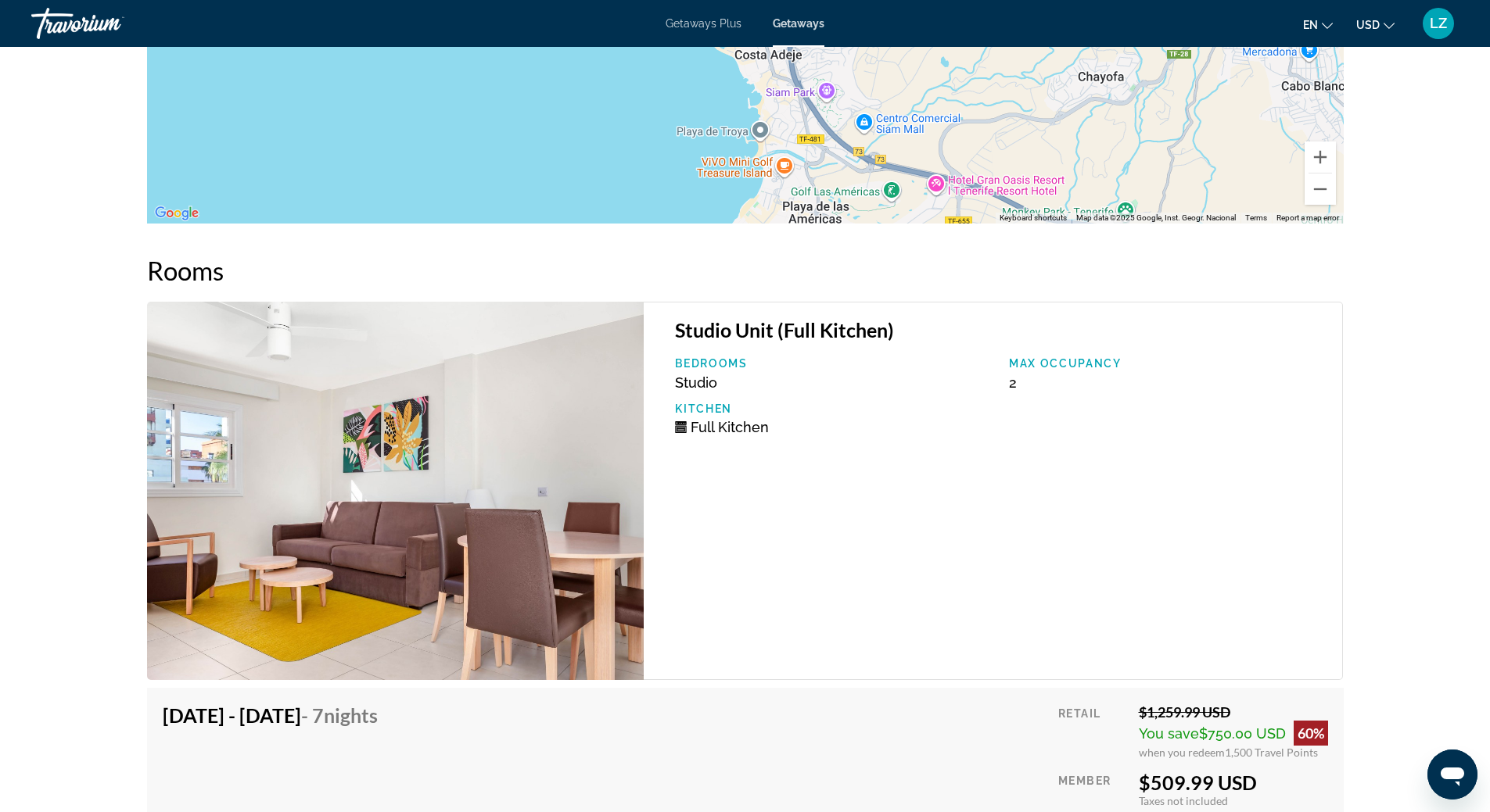
scroll to position [2585, 0]
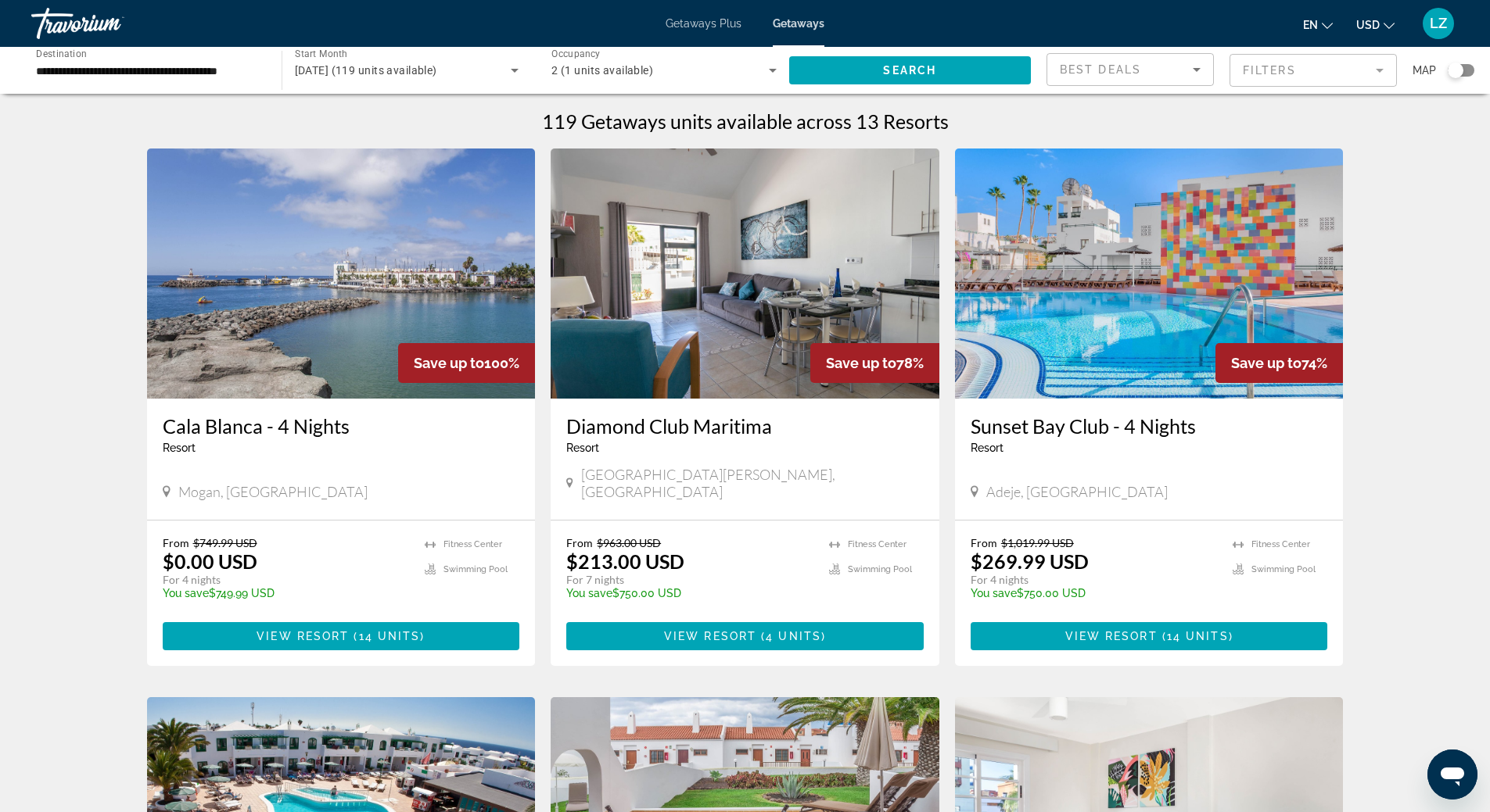
click at [1136, 285] on img "Main content" at bounding box center [1149, 273] width 388 height 250
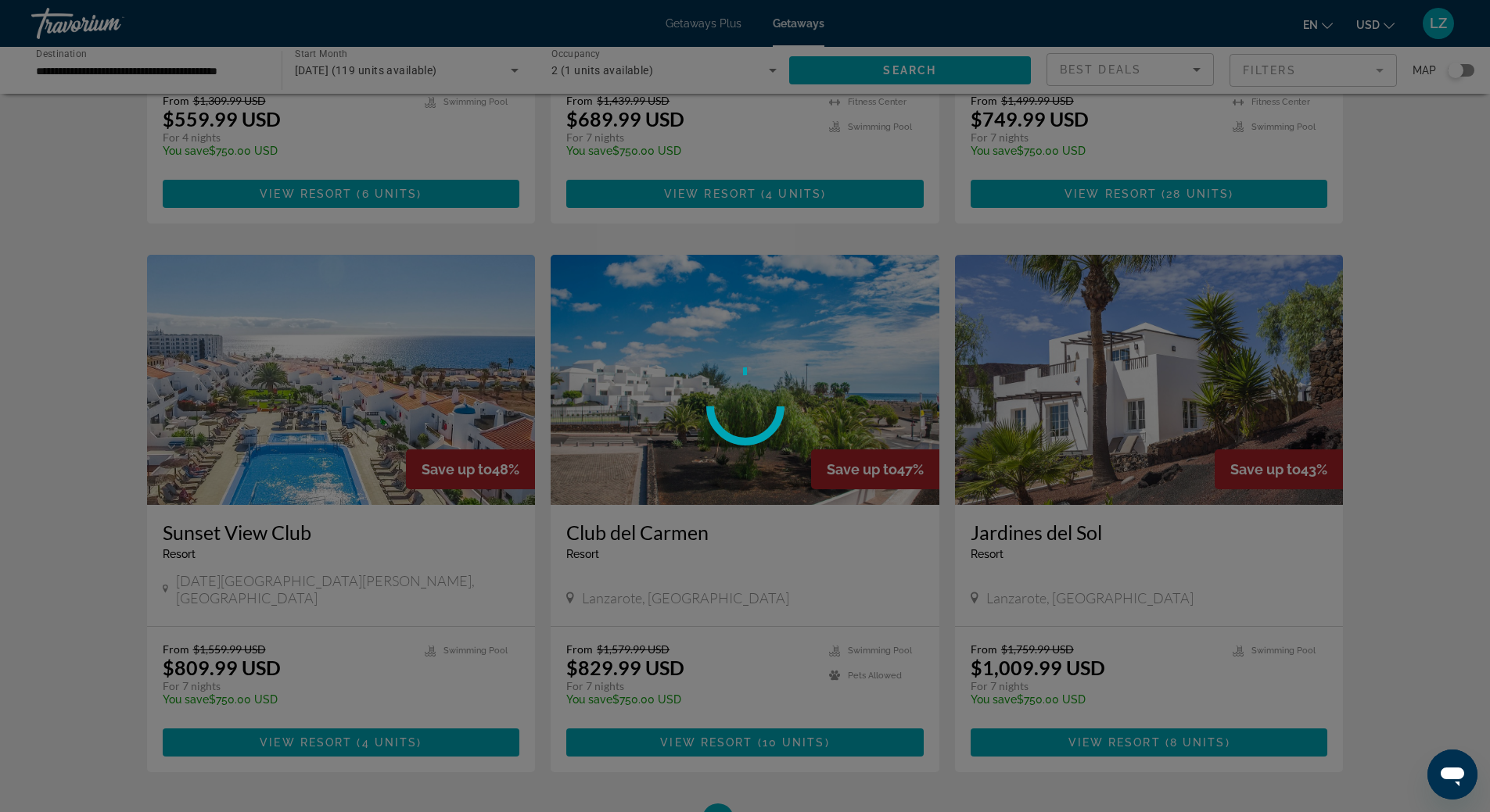
scroll to position [1716, 0]
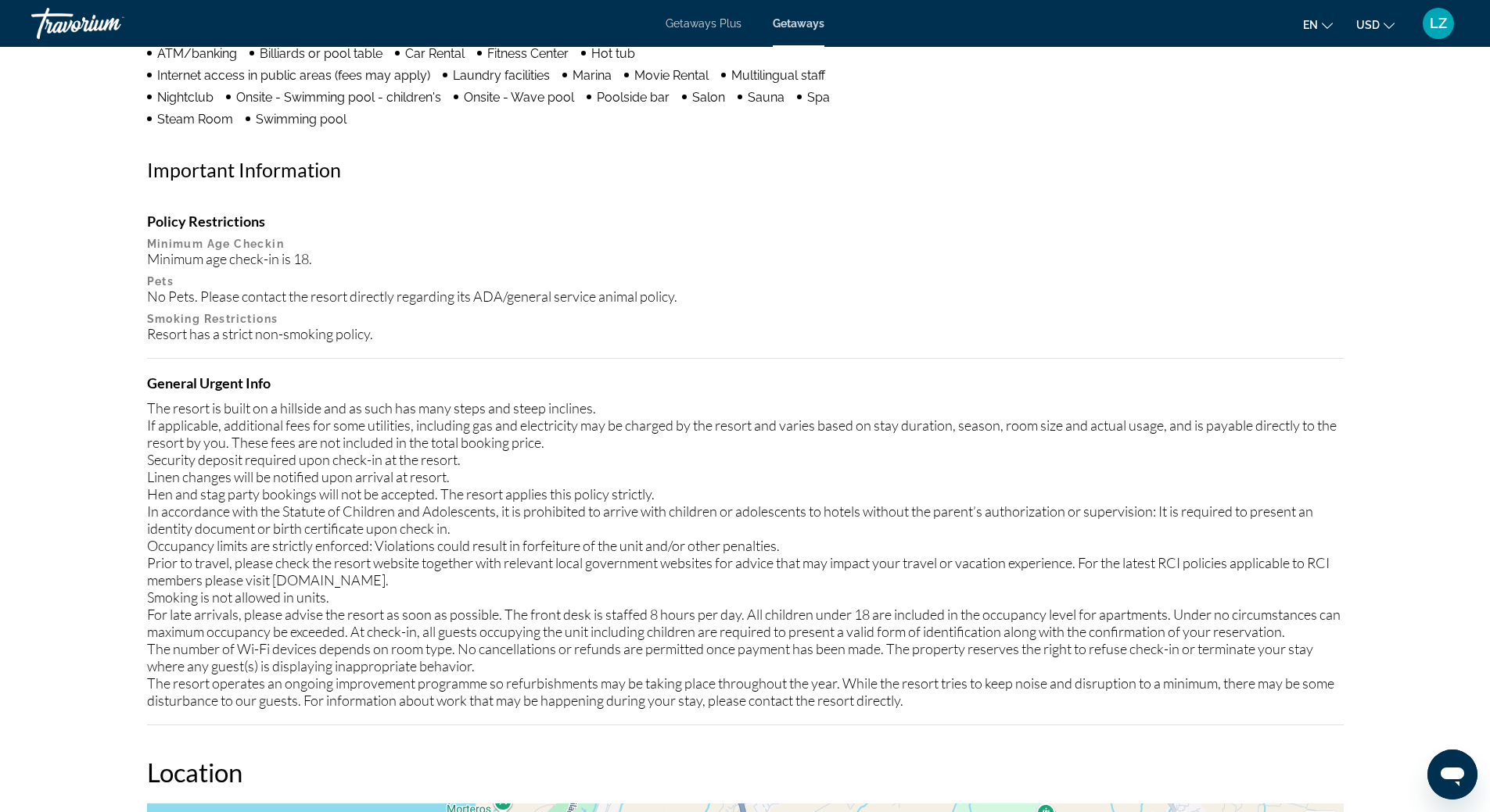
scroll to position [108, 0]
